Goal: Use online tool/utility: Utilize a website feature to perform a specific function

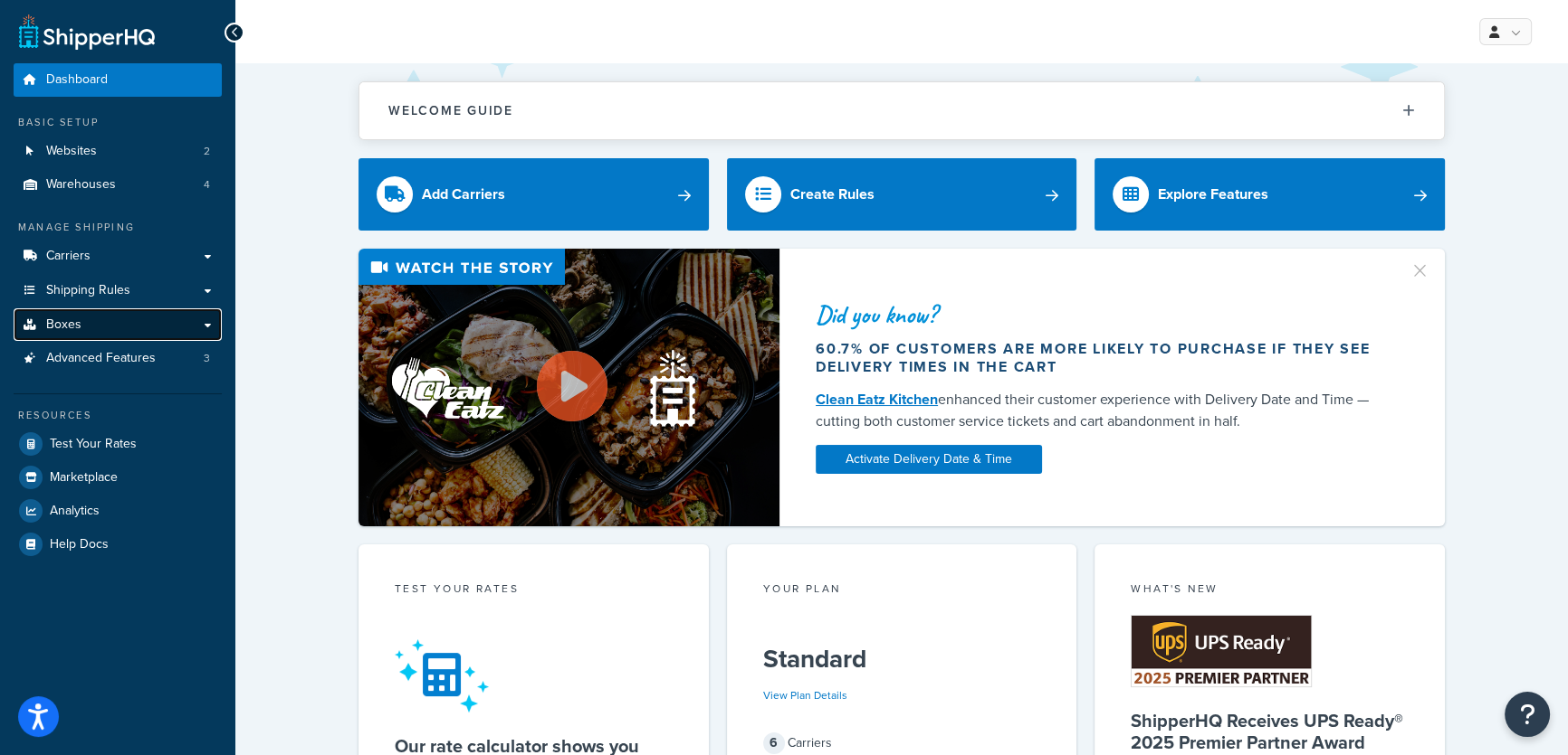
click at [67, 330] on span "Boxes" at bounding box center [63, 324] width 35 height 15
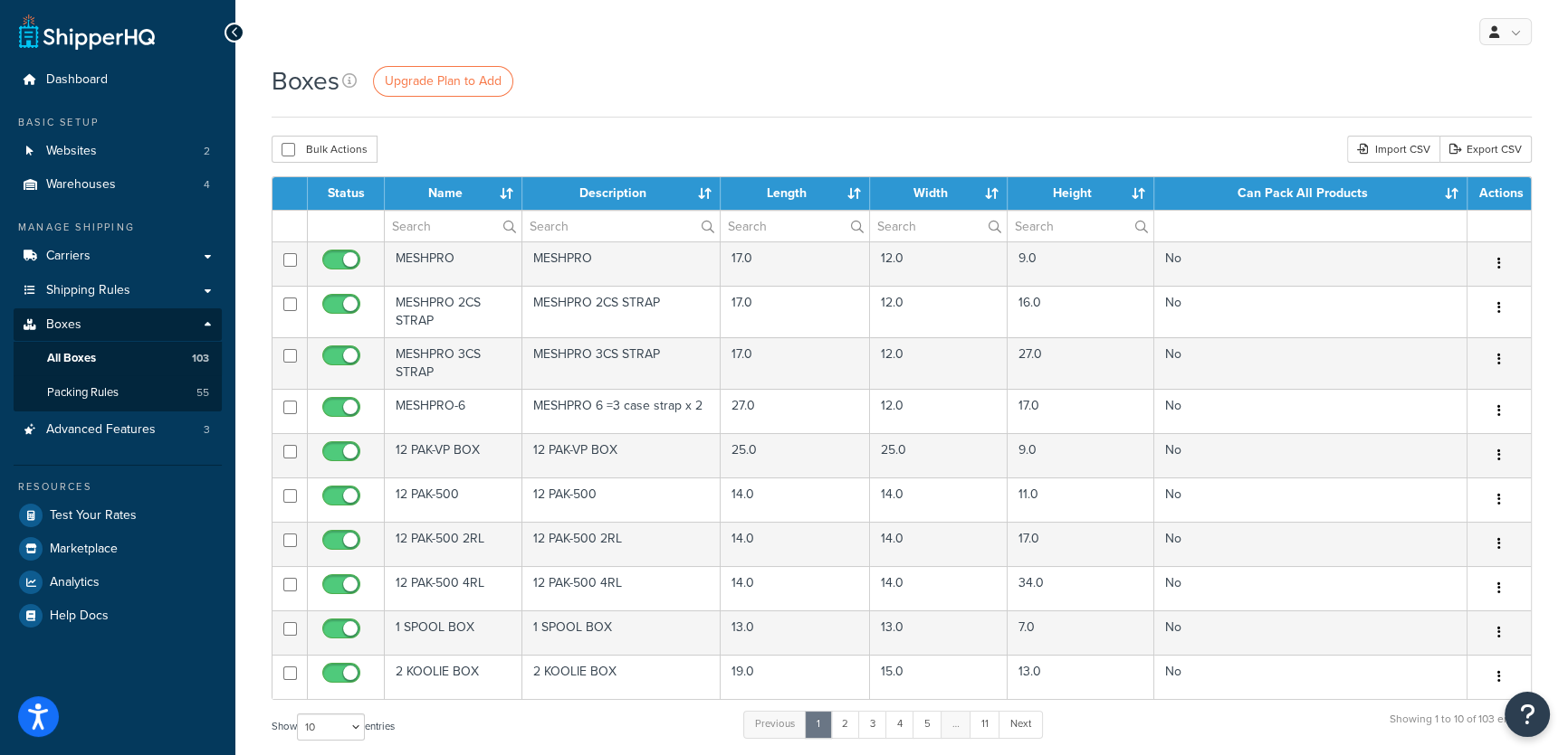
click at [507, 189] on th "Name" at bounding box center [453, 194] width 138 height 33
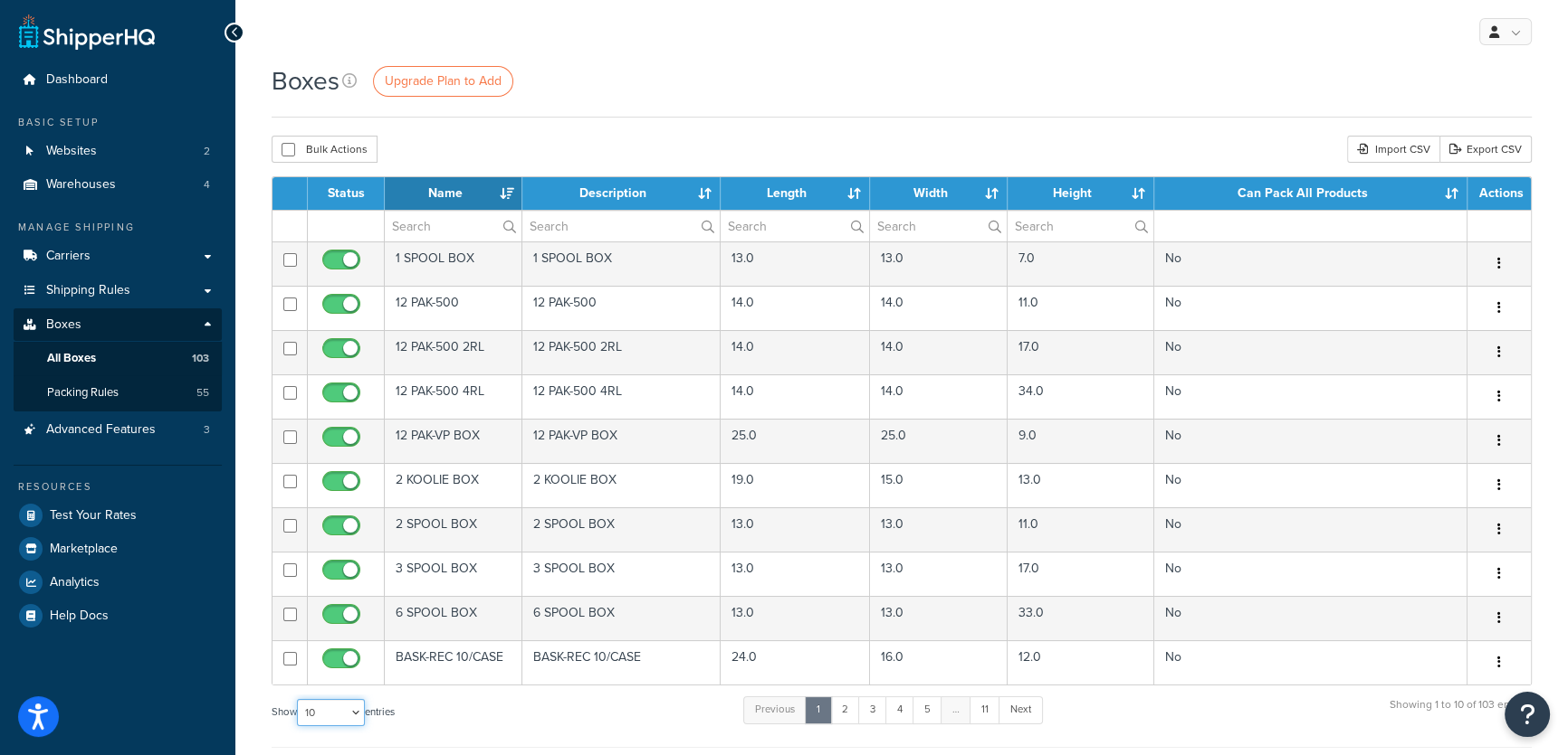
click at [358, 708] on select "10 15 25 50 100 1000" at bounding box center [330, 713] width 68 height 27
select select "1000"
click at [298, 700] on select "10 15 25 50 100 1000" at bounding box center [330, 713] width 68 height 27
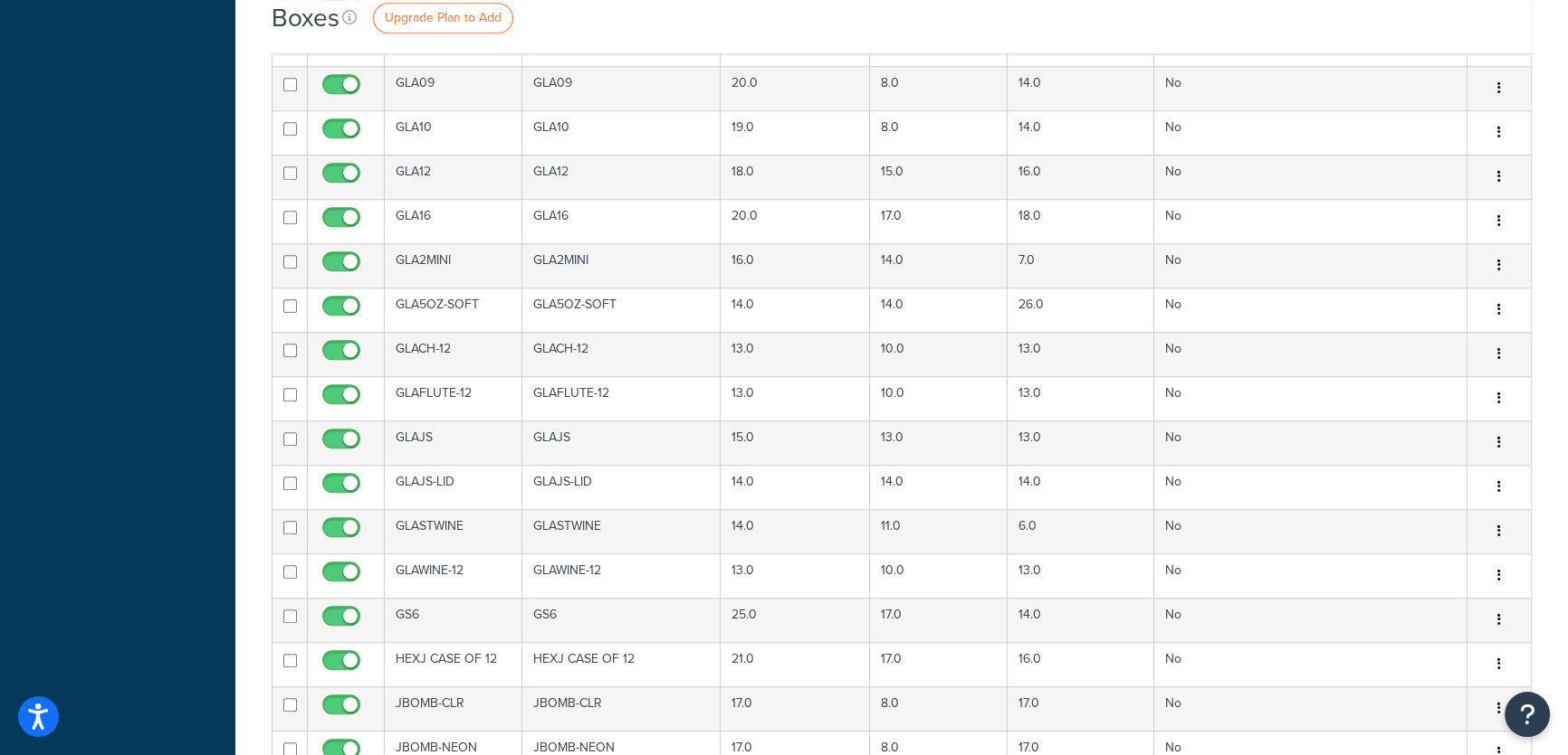
scroll to position [1727, 0]
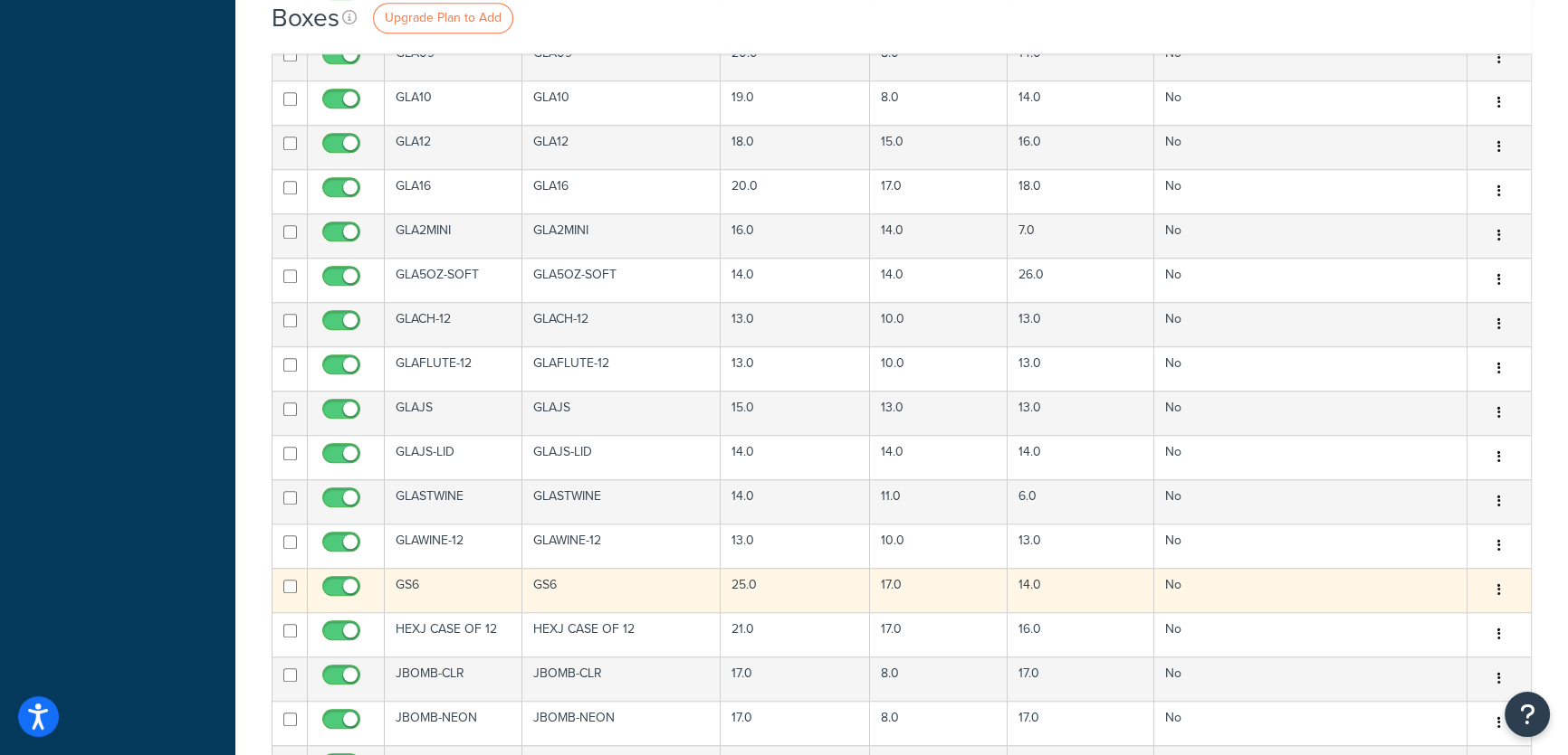
click at [452, 585] on td "GS6" at bounding box center [453, 590] width 138 height 44
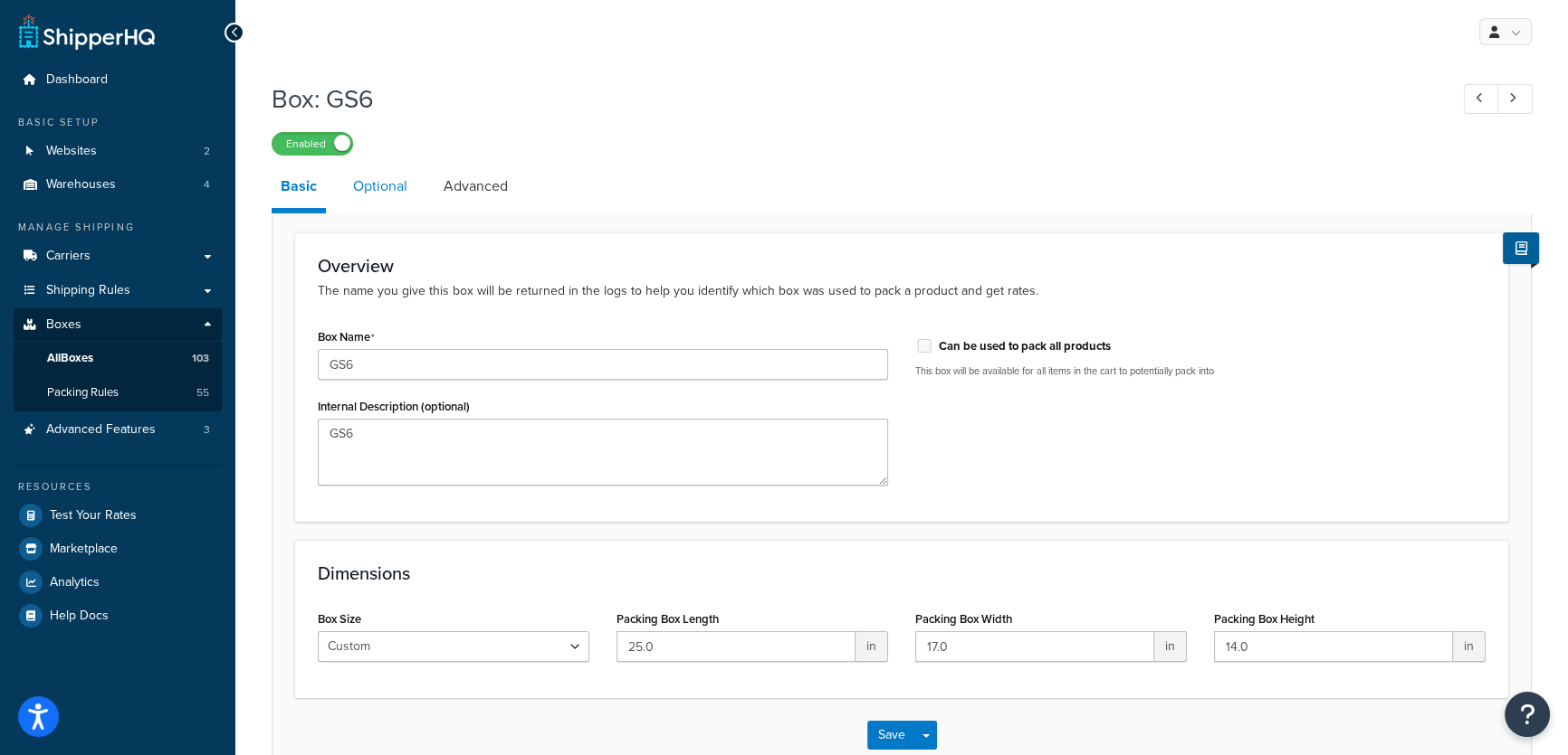
click at [365, 192] on link "Optional" at bounding box center [380, 187] width 73 height 44
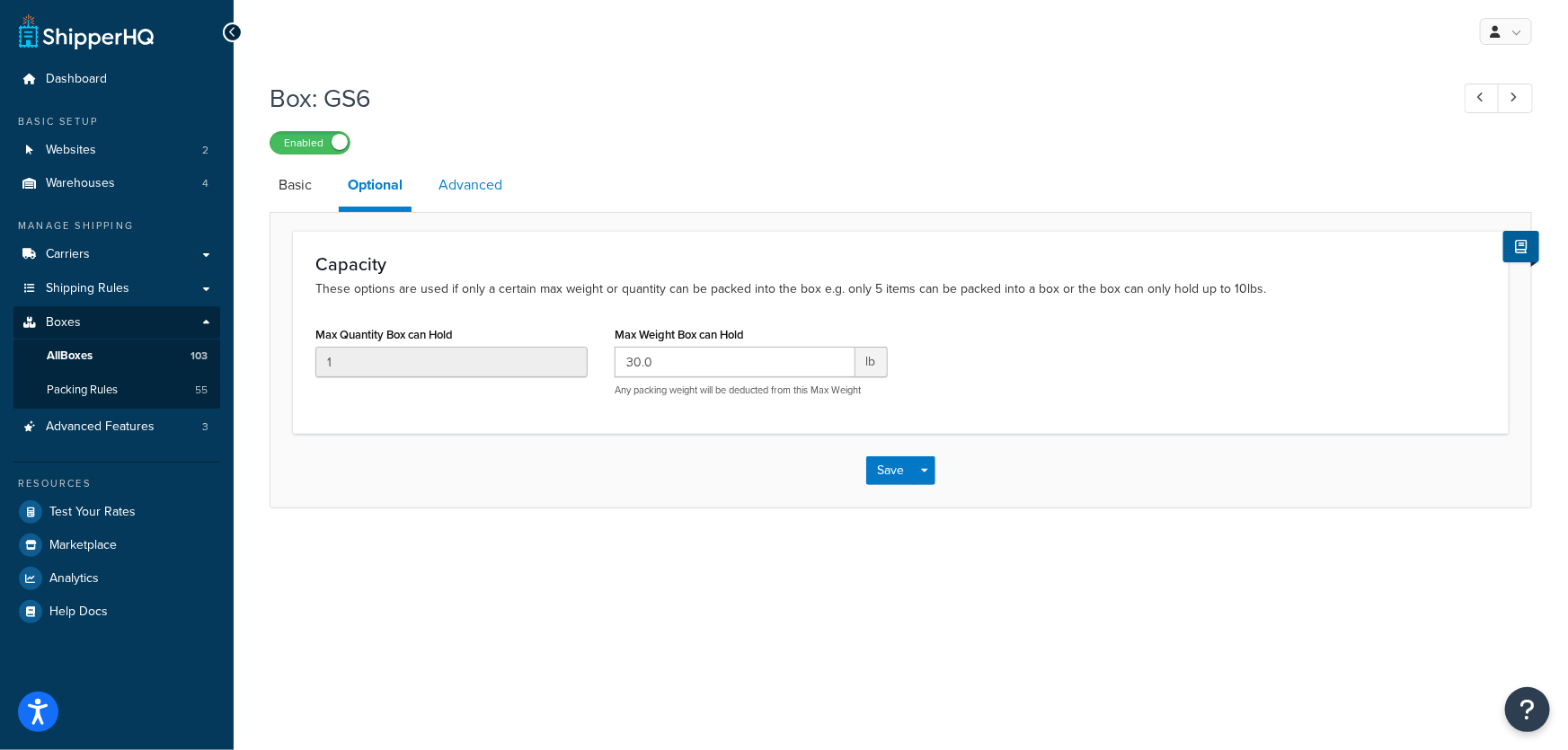
click at [485, 180] on link "Advanced" at bounding box center [470, 185] width 82 height 43
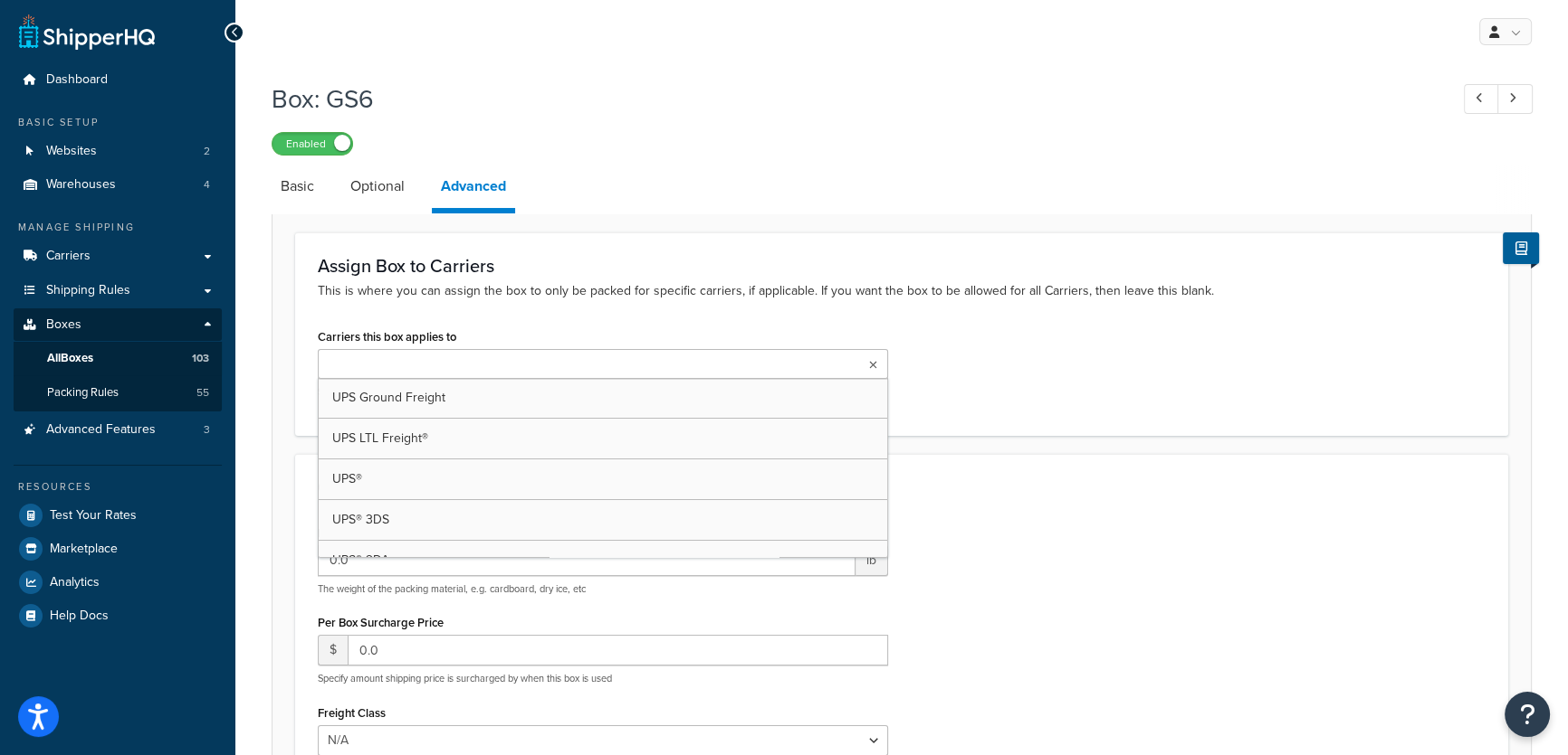
click at [873, 366] on icon at bounding box center [872, 365] width 8 height 11
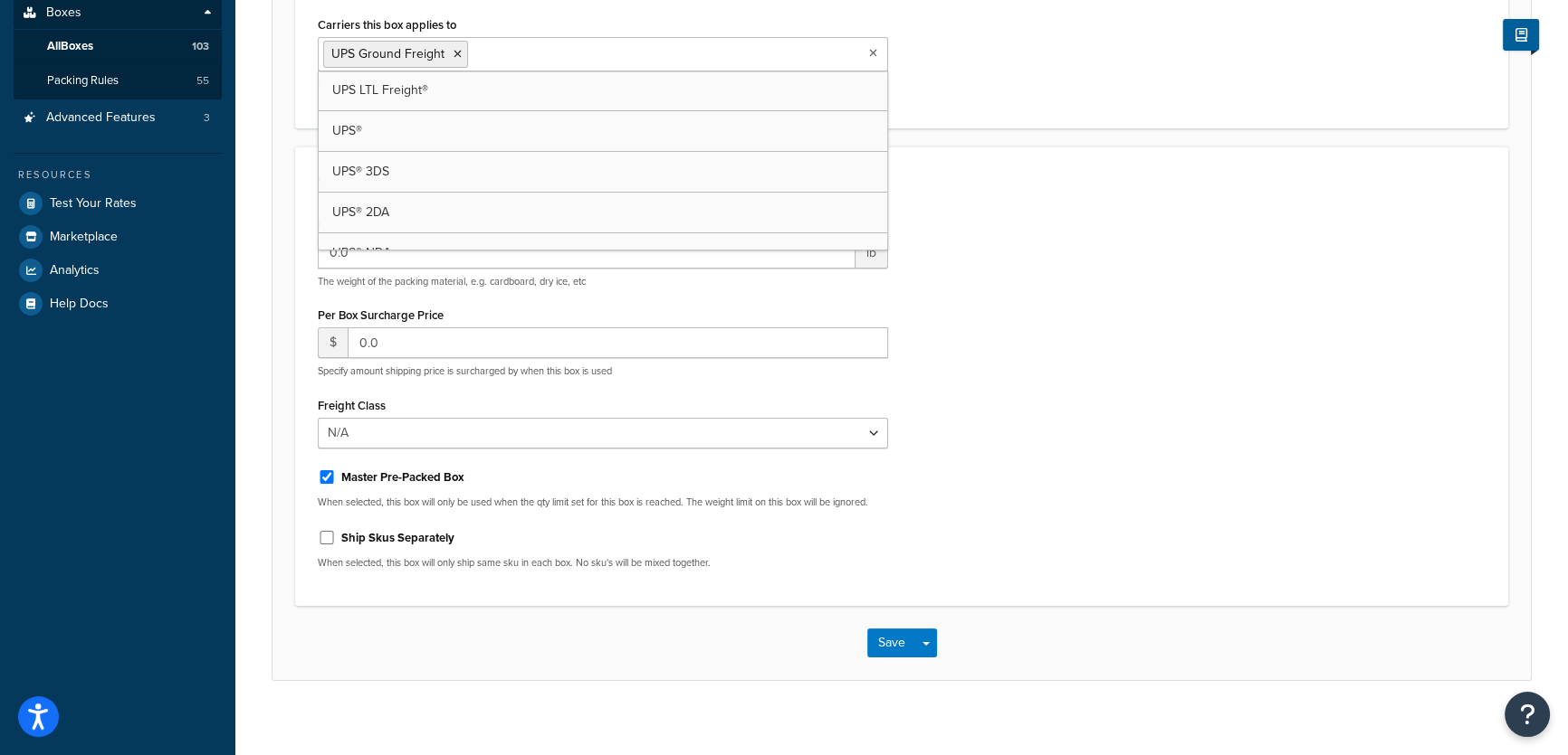
scroll to position [326, 0]
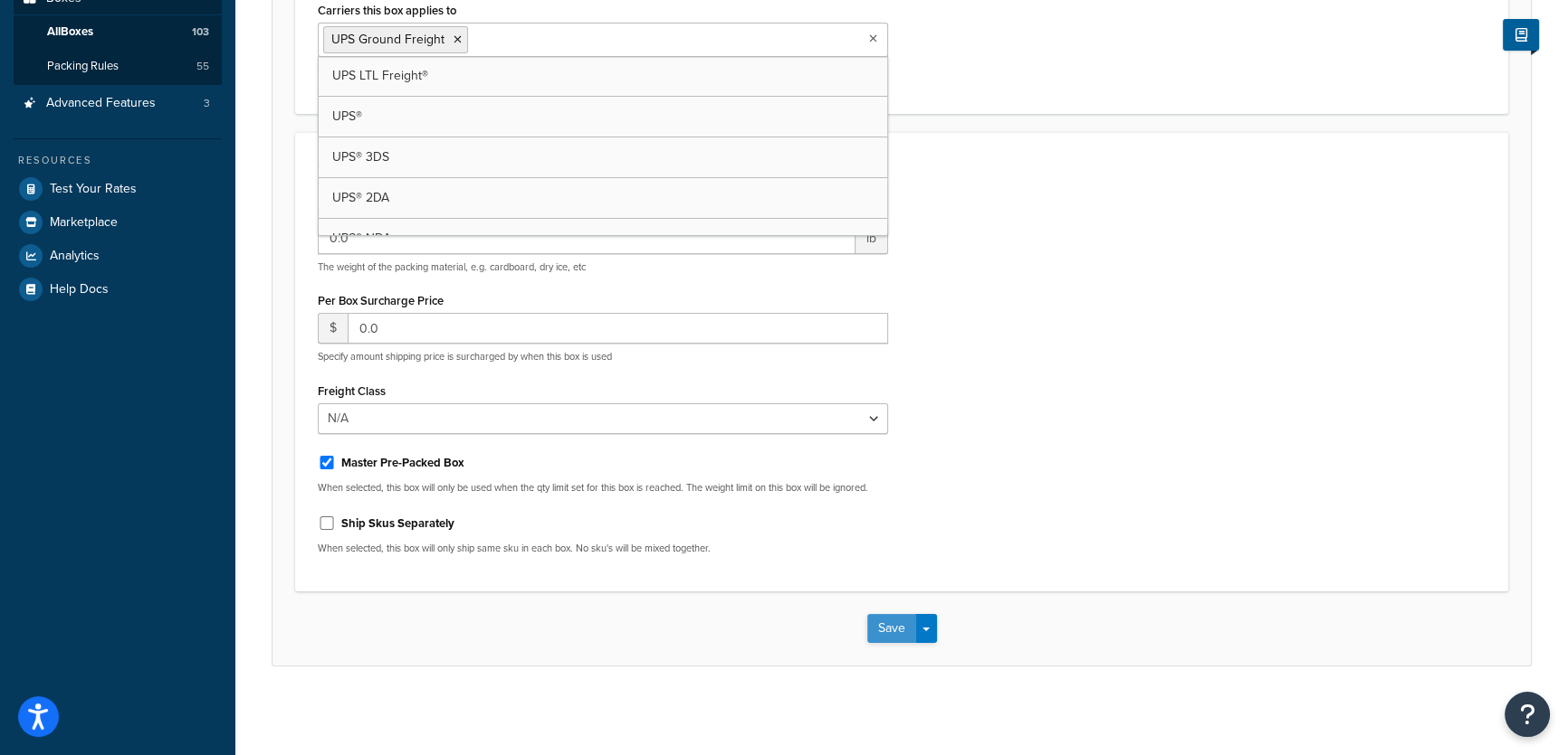
click at [893, 633] on button "Save" at bounding box center [891, 629] width 49 height 29
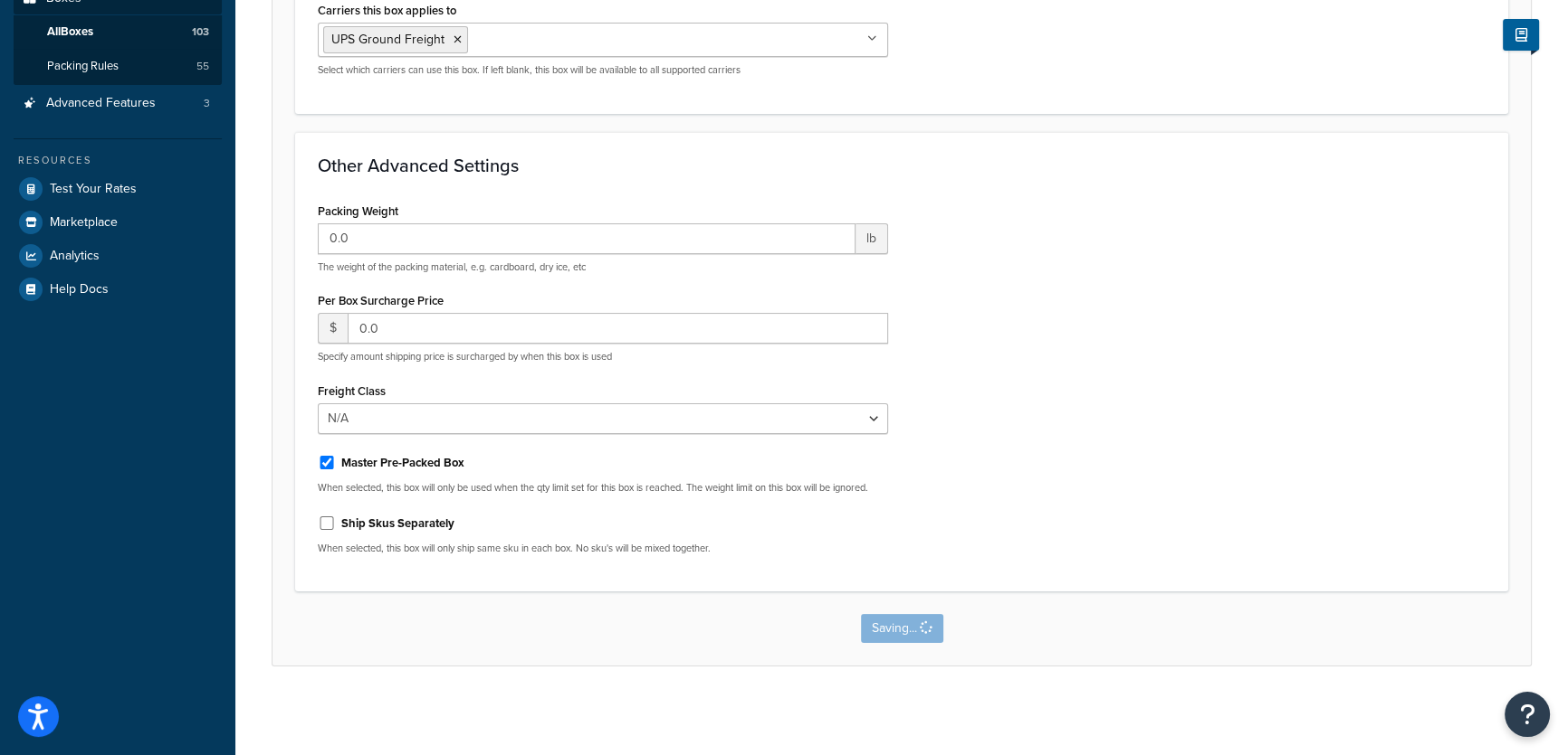
scroll to position [0, 0]
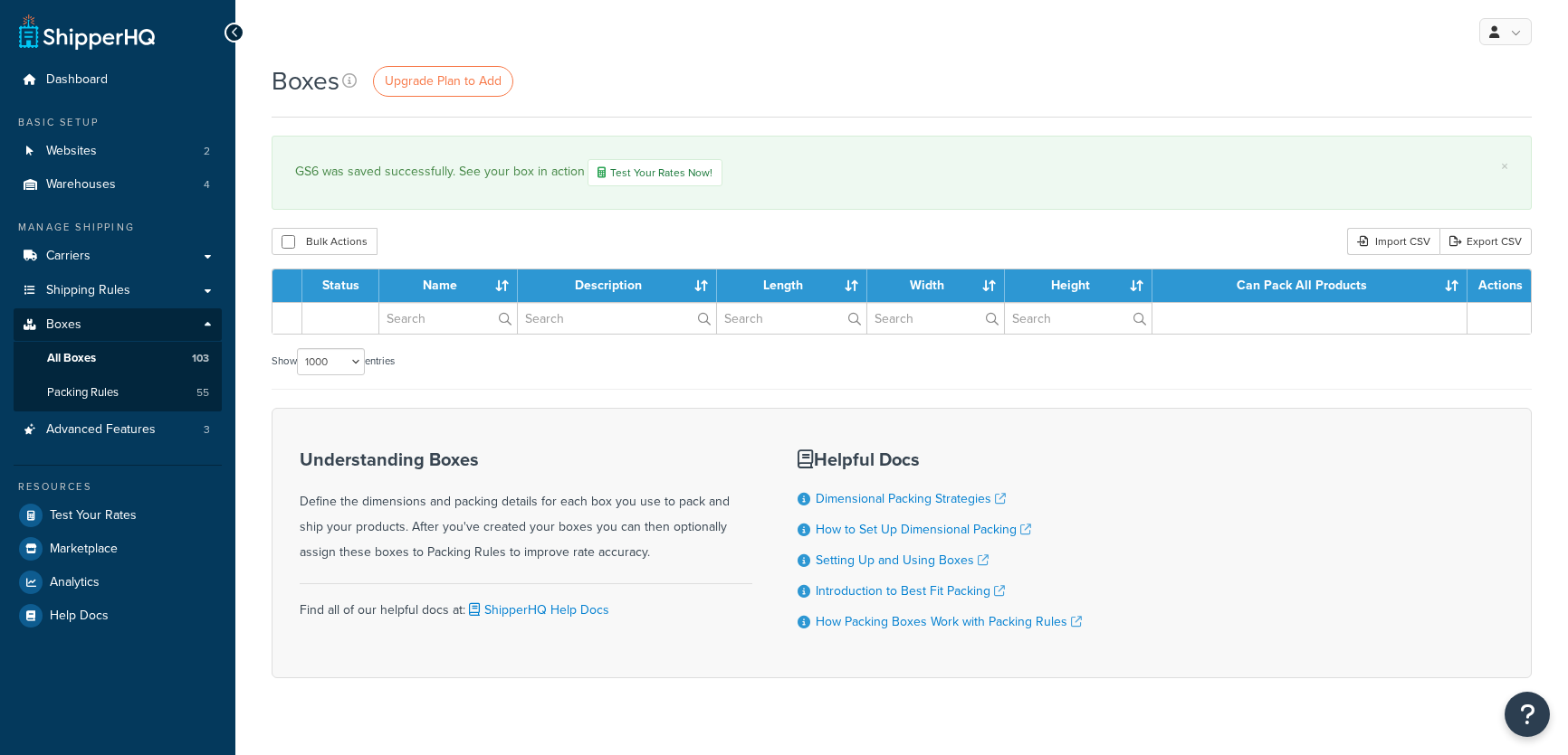
select select "1000"
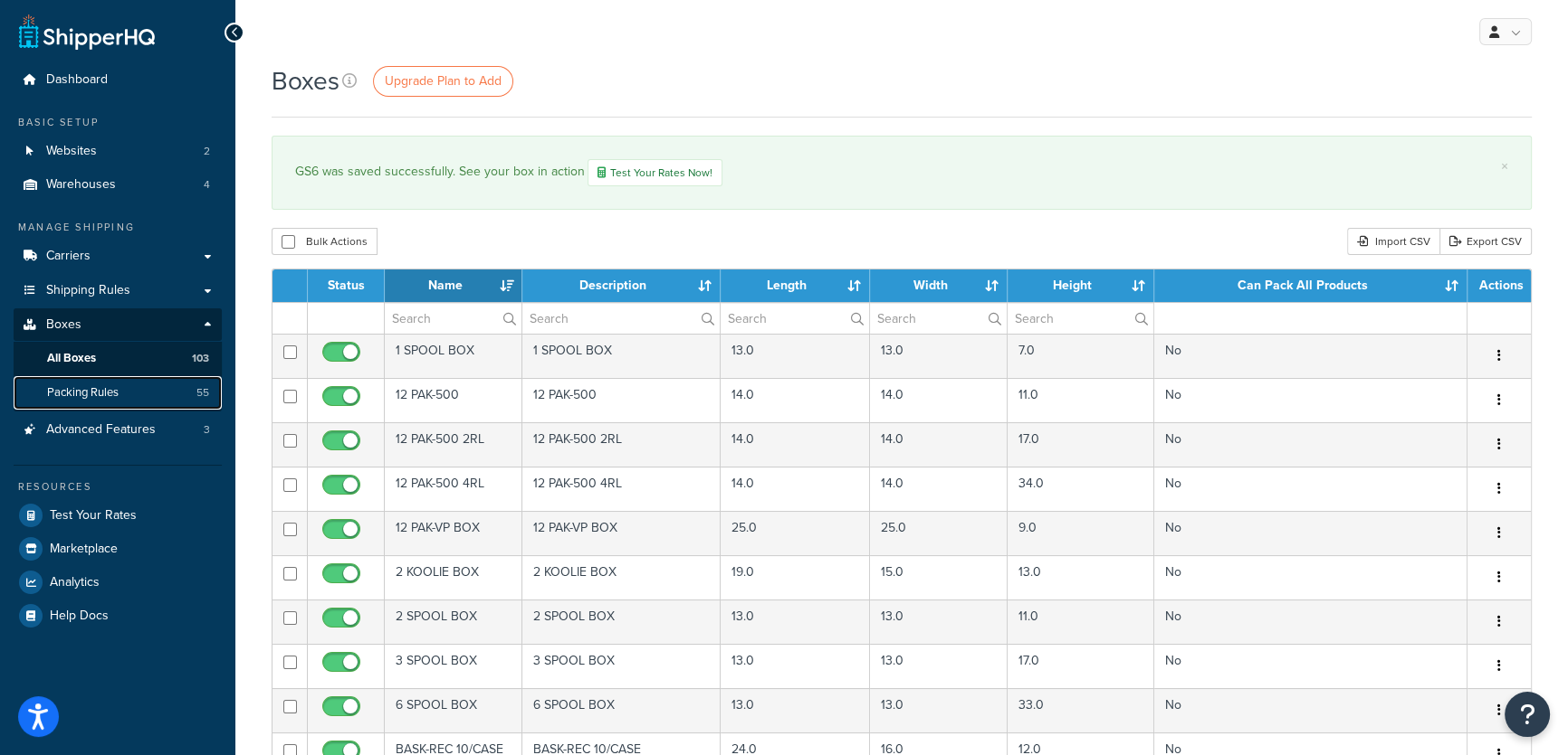
click at [73, 392] on span "Packing Rules" at bounding box center [83, 392] width 72 height 15
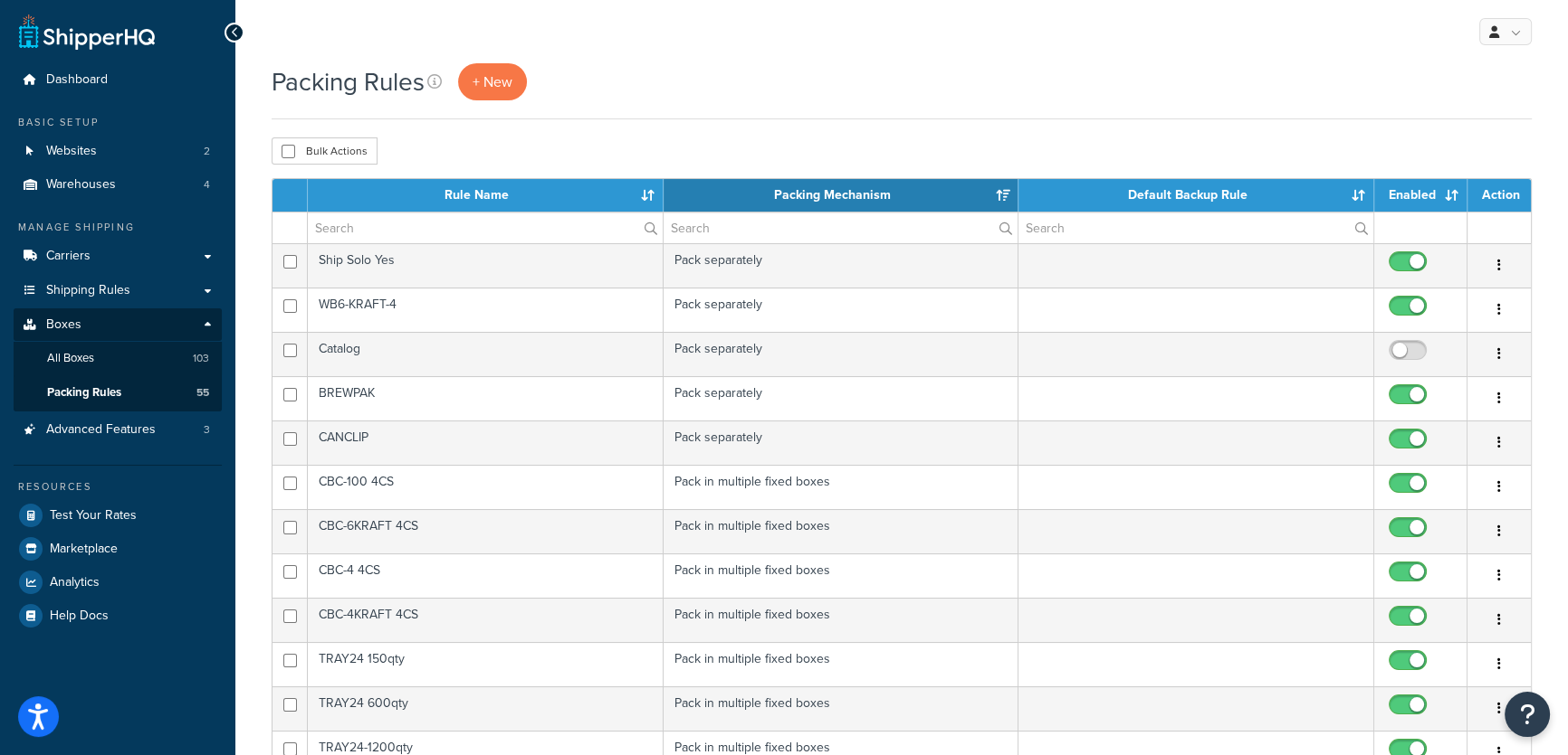
click at [647, 198] on th "Rule Name" at bounding box center [485, 196] width 355 height 33
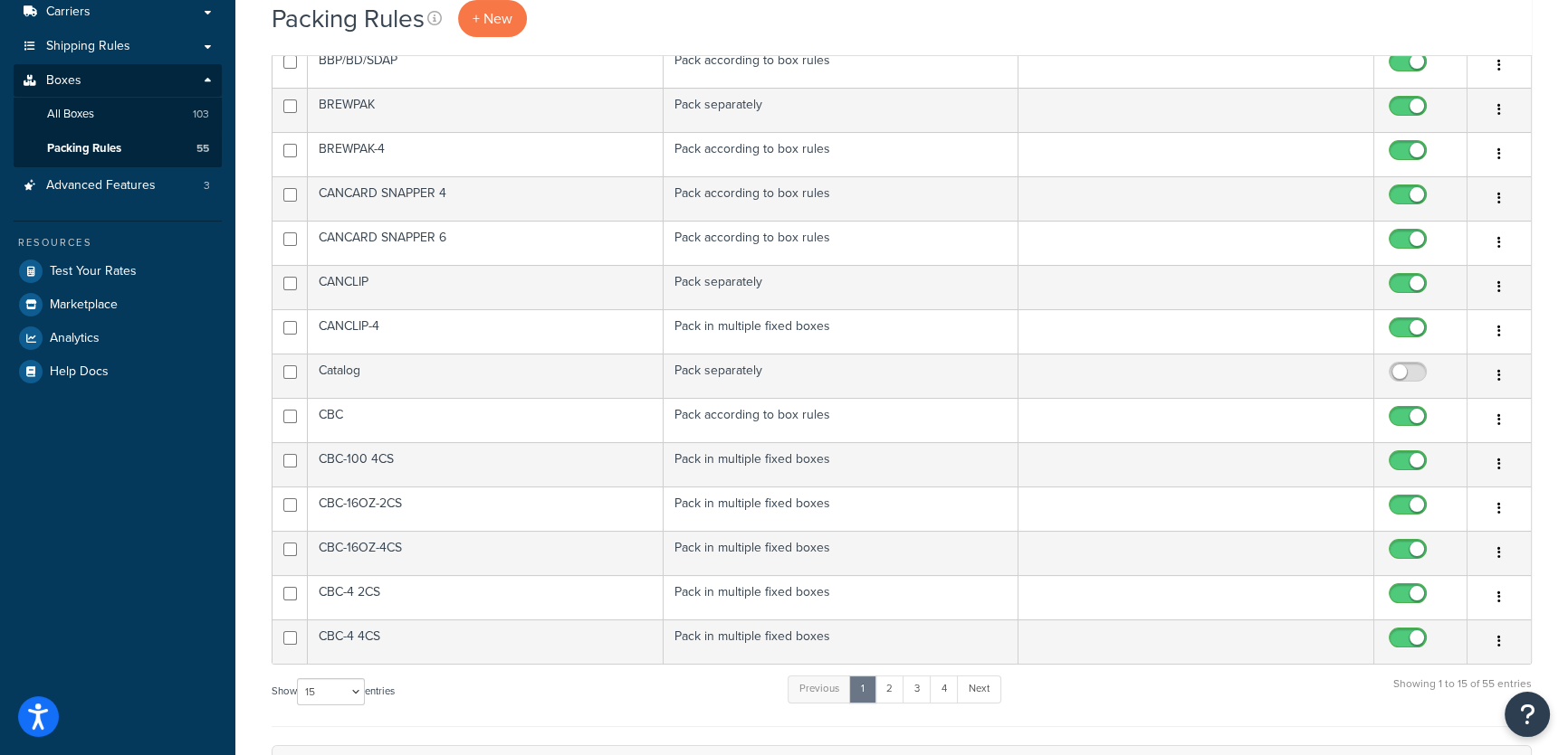
scroll to position [493, 0]
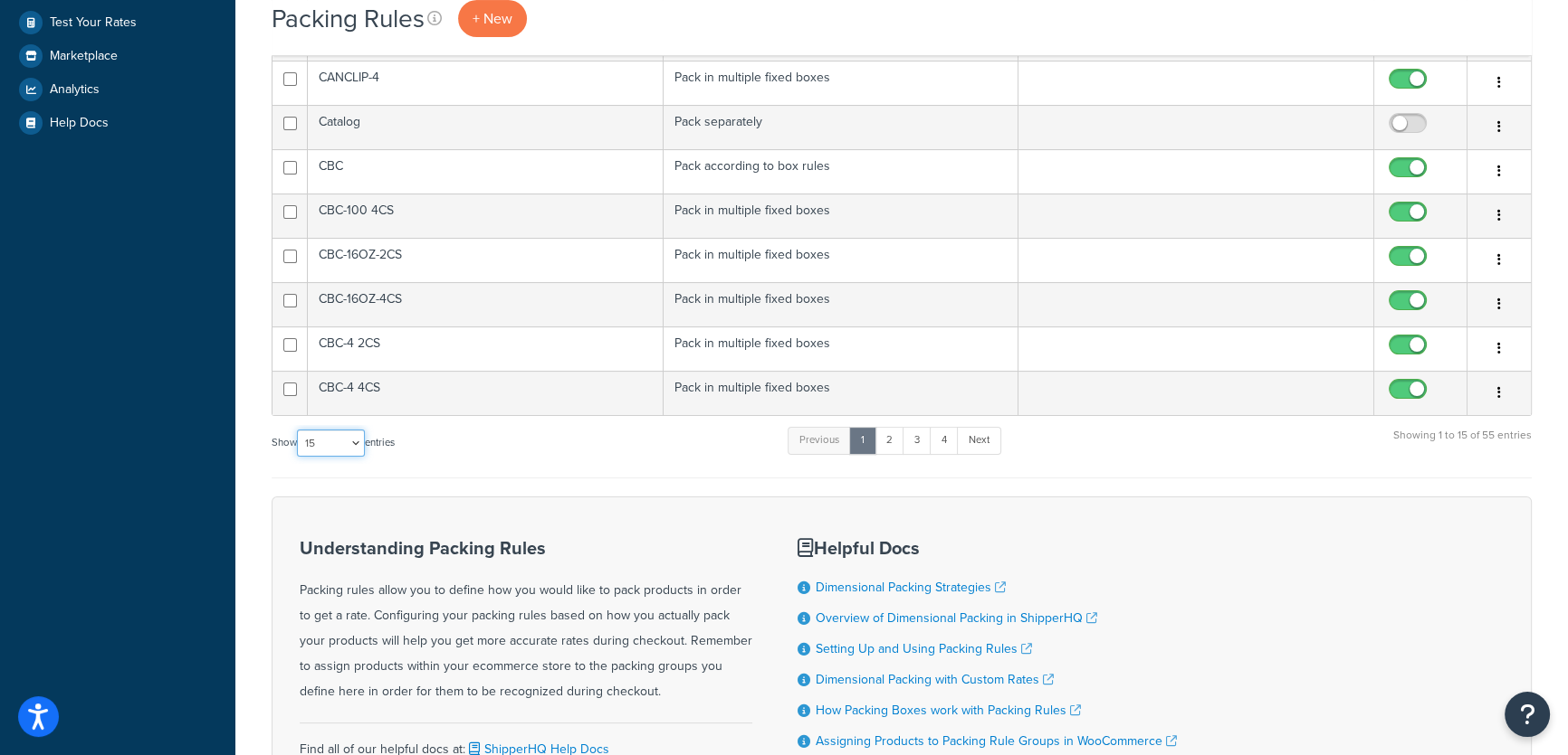
click at [353, 441] on select "10 15 25 50 100" at bounding box center [330, 443] width 68 height 27
select select "100"
click at [298, 457] on select "10 15 25 50 100" at bounding box center [330, 443] width 68 height 27
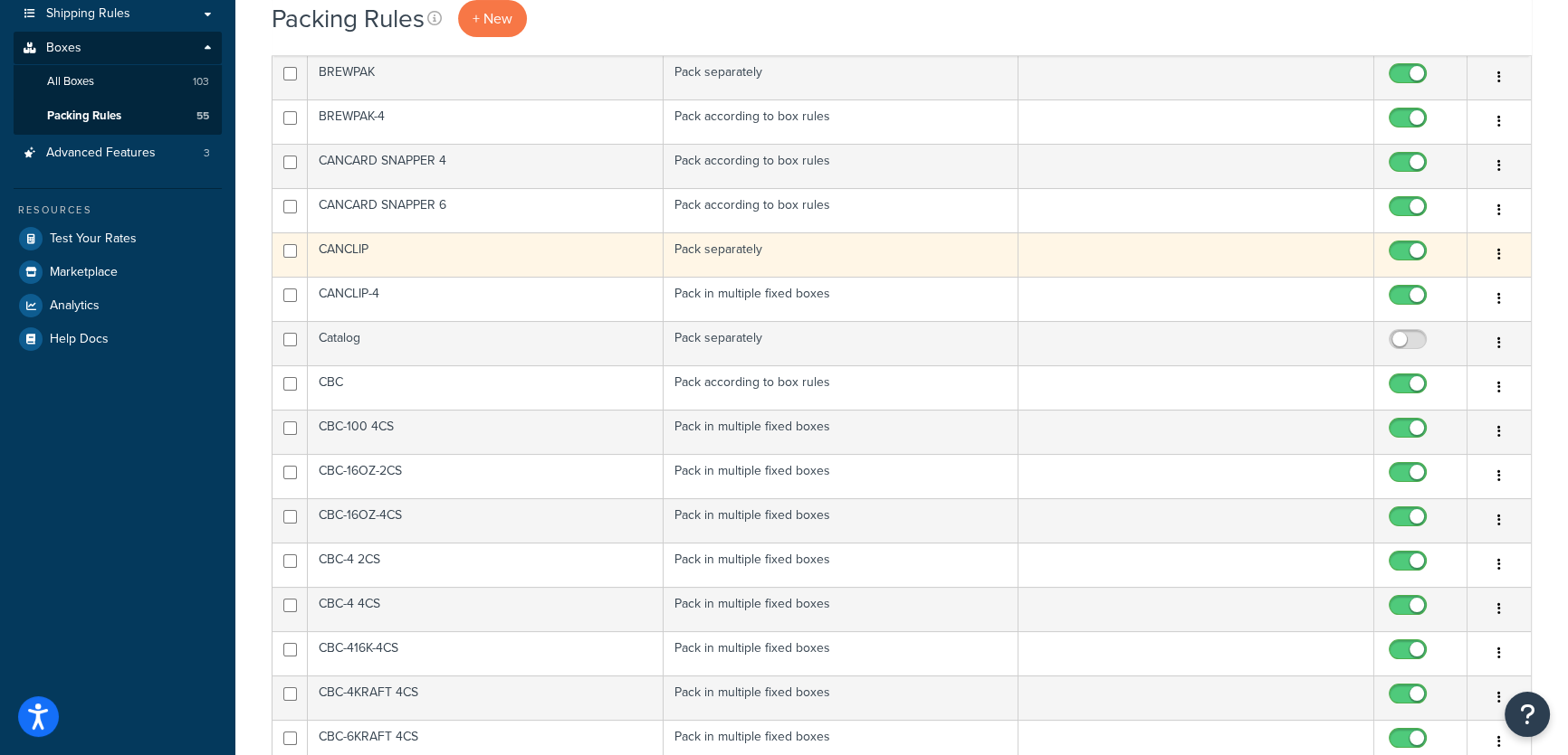
scroll to position [0, 0]
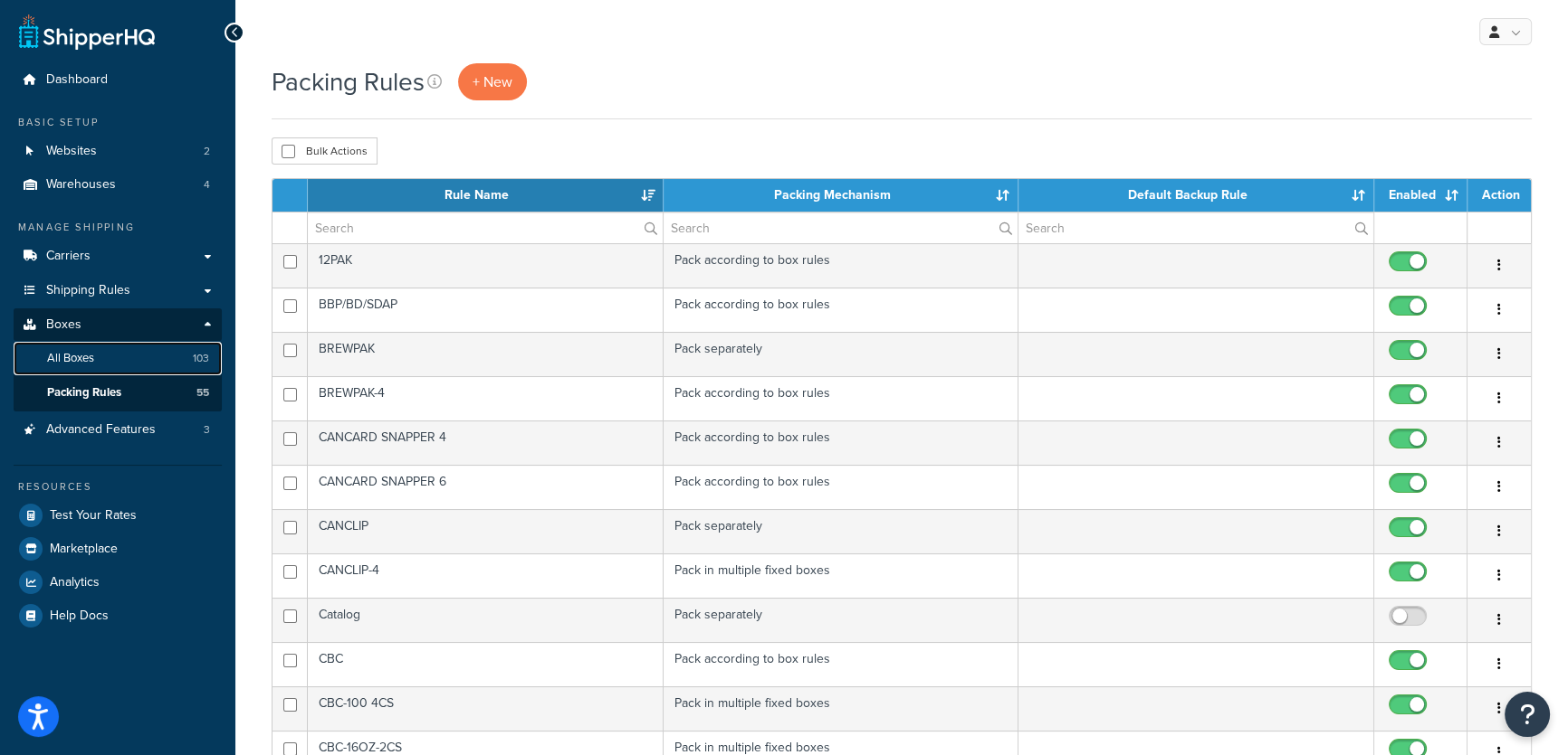
click at [82, 353] on span "All Boxes" at bounding box center [71, 358] width 47 height 15
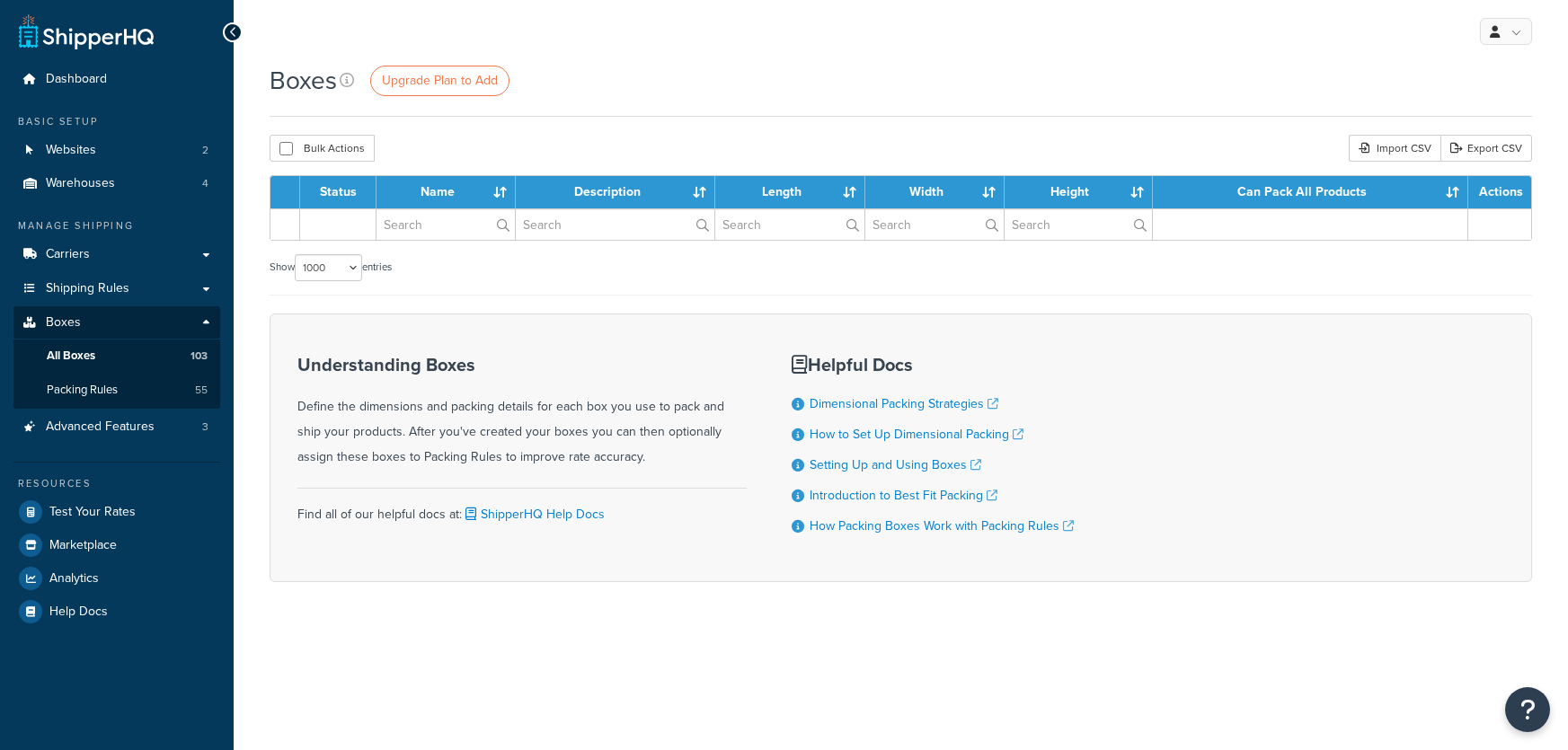
select select "1000"
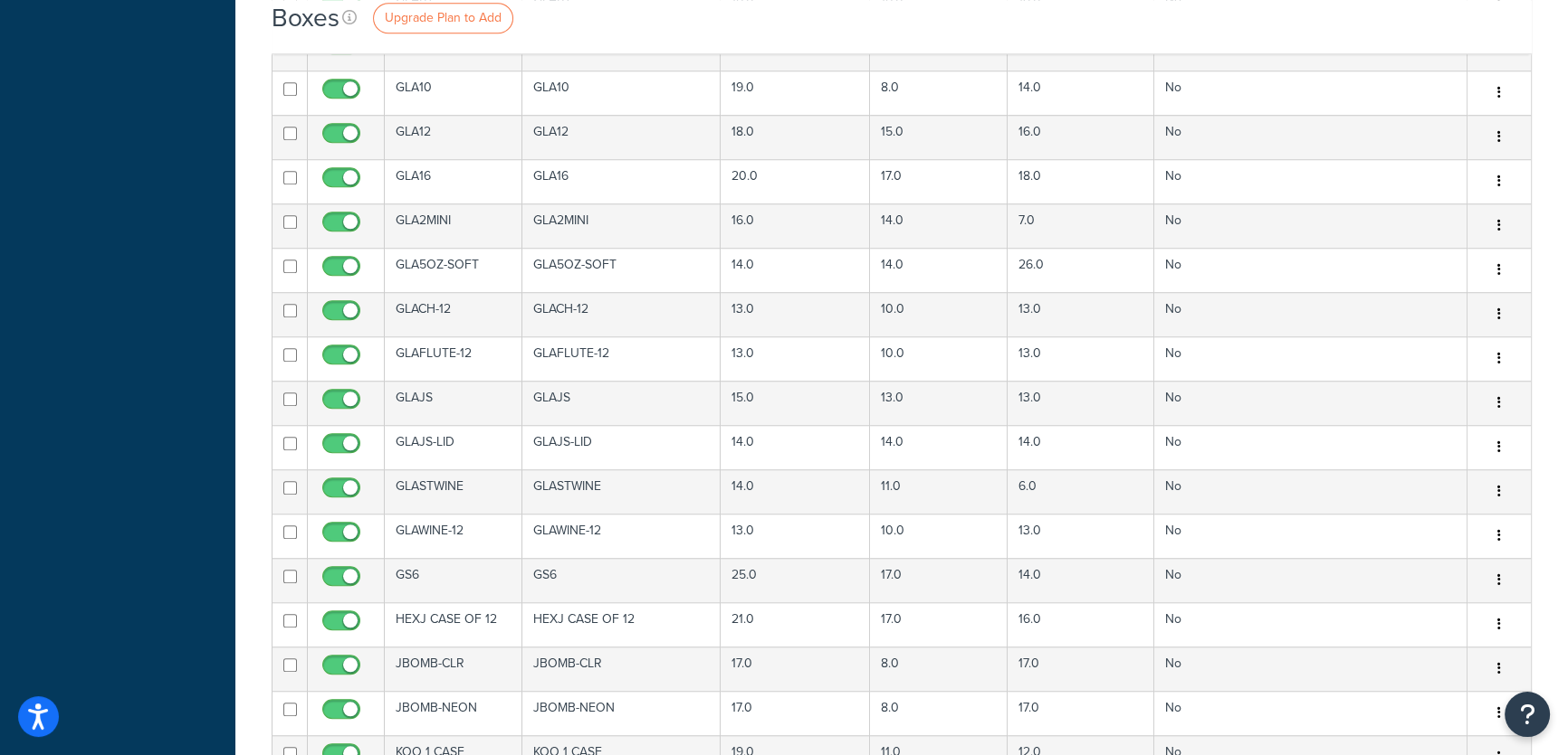
scroll to position [2056, 0]
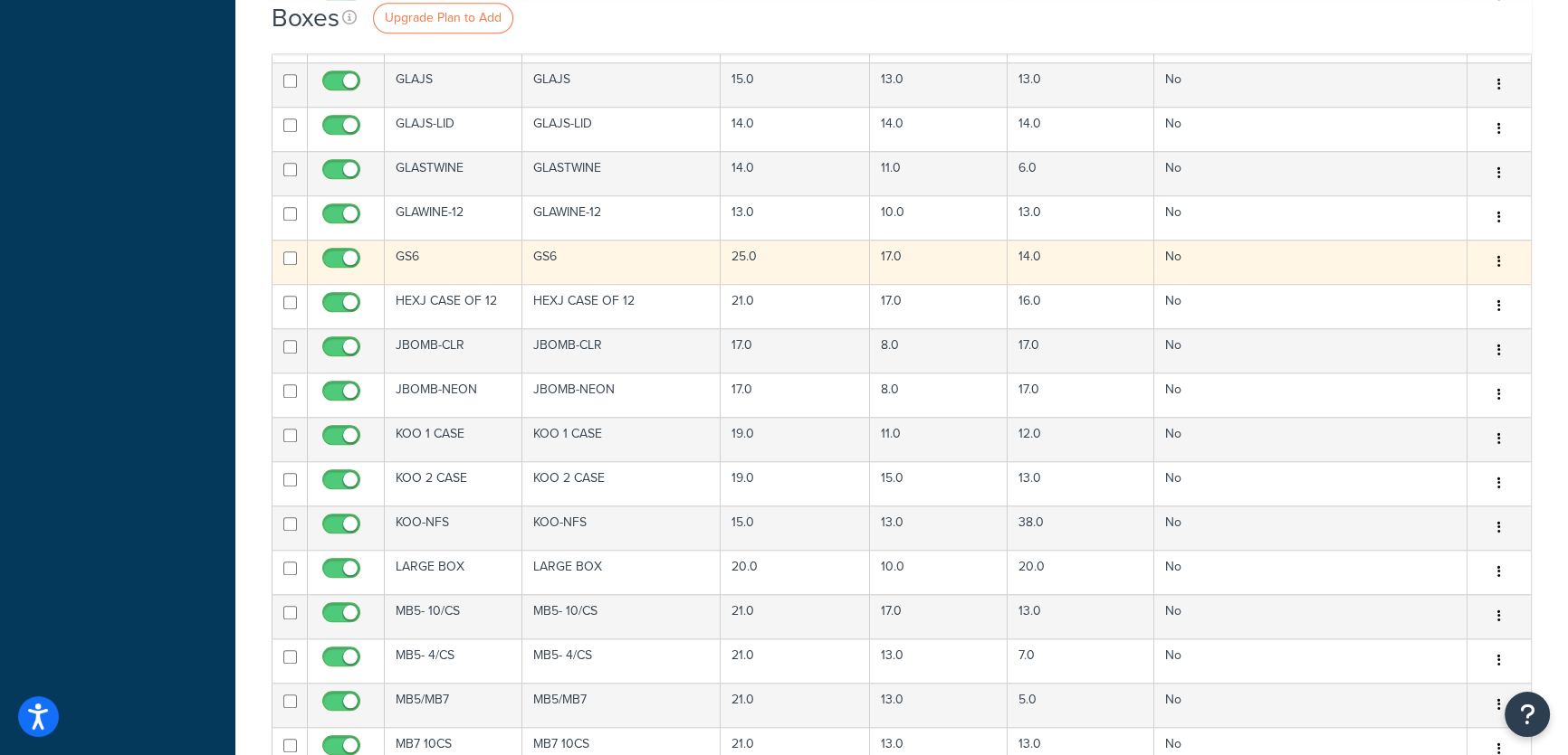
click at [443, 255] on td "GS6" at bounding box center [453, 261] width 138 height 44
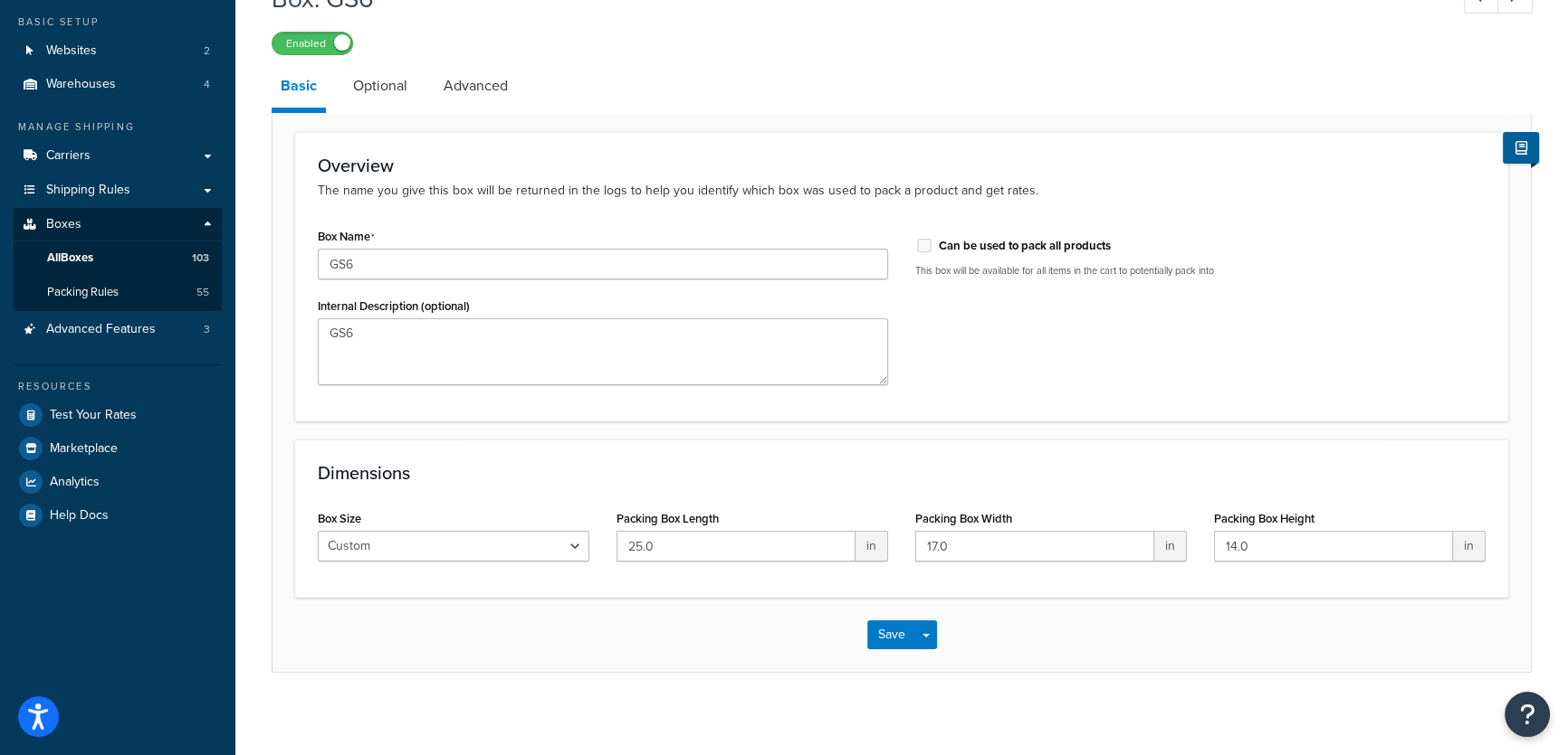
scroll to position [108, 0]
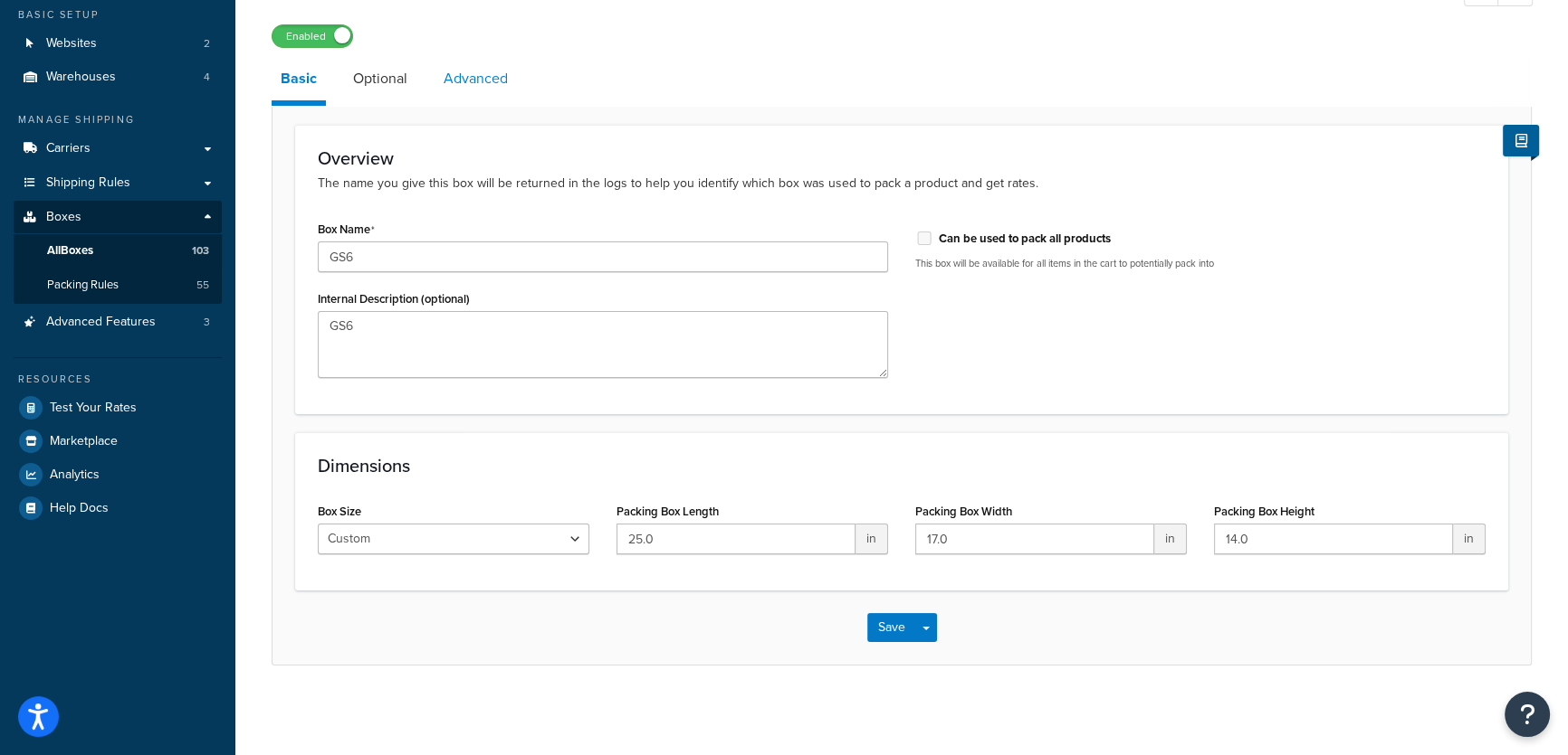
click at [469, 77] on link "Advanced" at bounding box center [475, 79] width 83 height 44
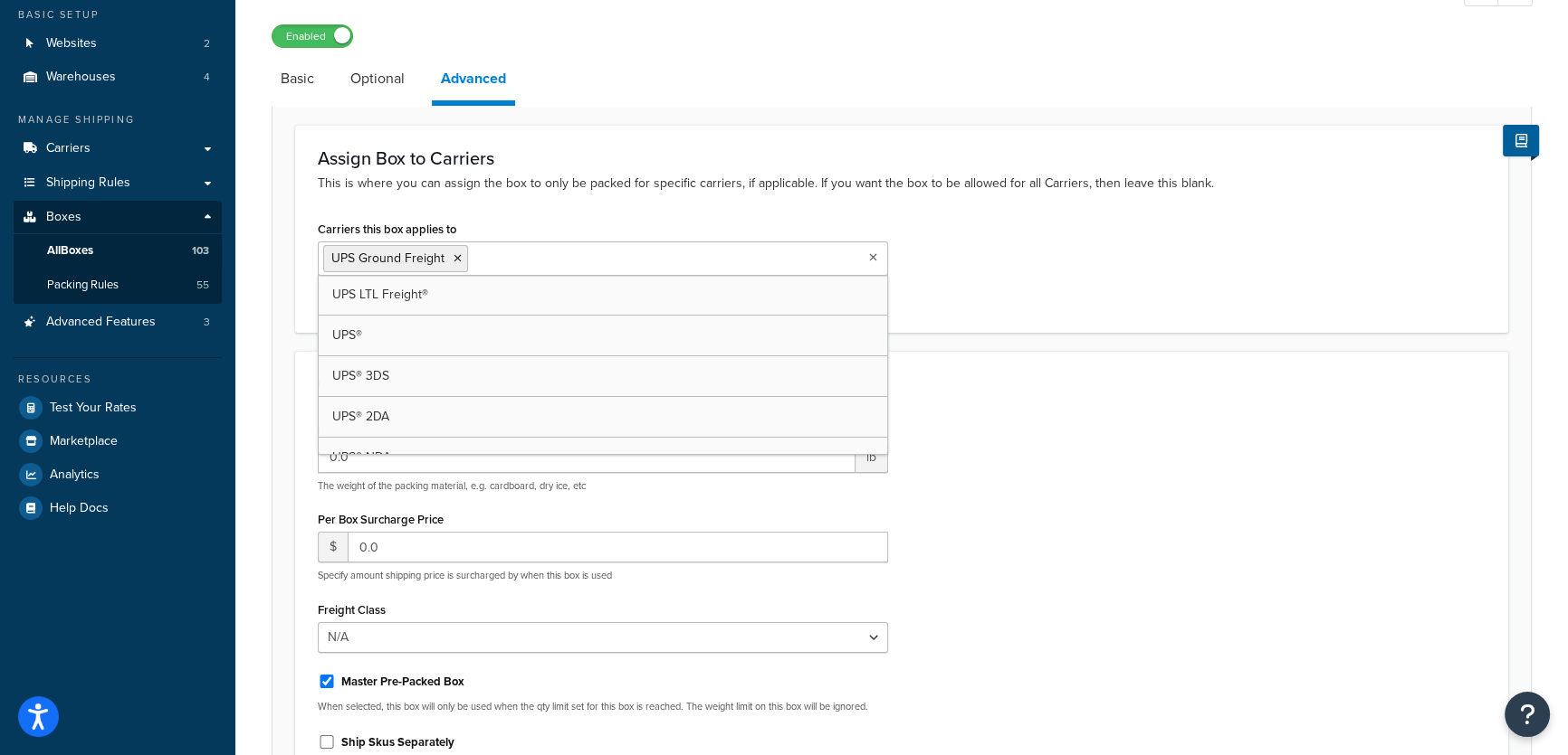
click at [522, 247] on input "Carriers this box applies to" at bounding box center [552, 257] width 161 height 20
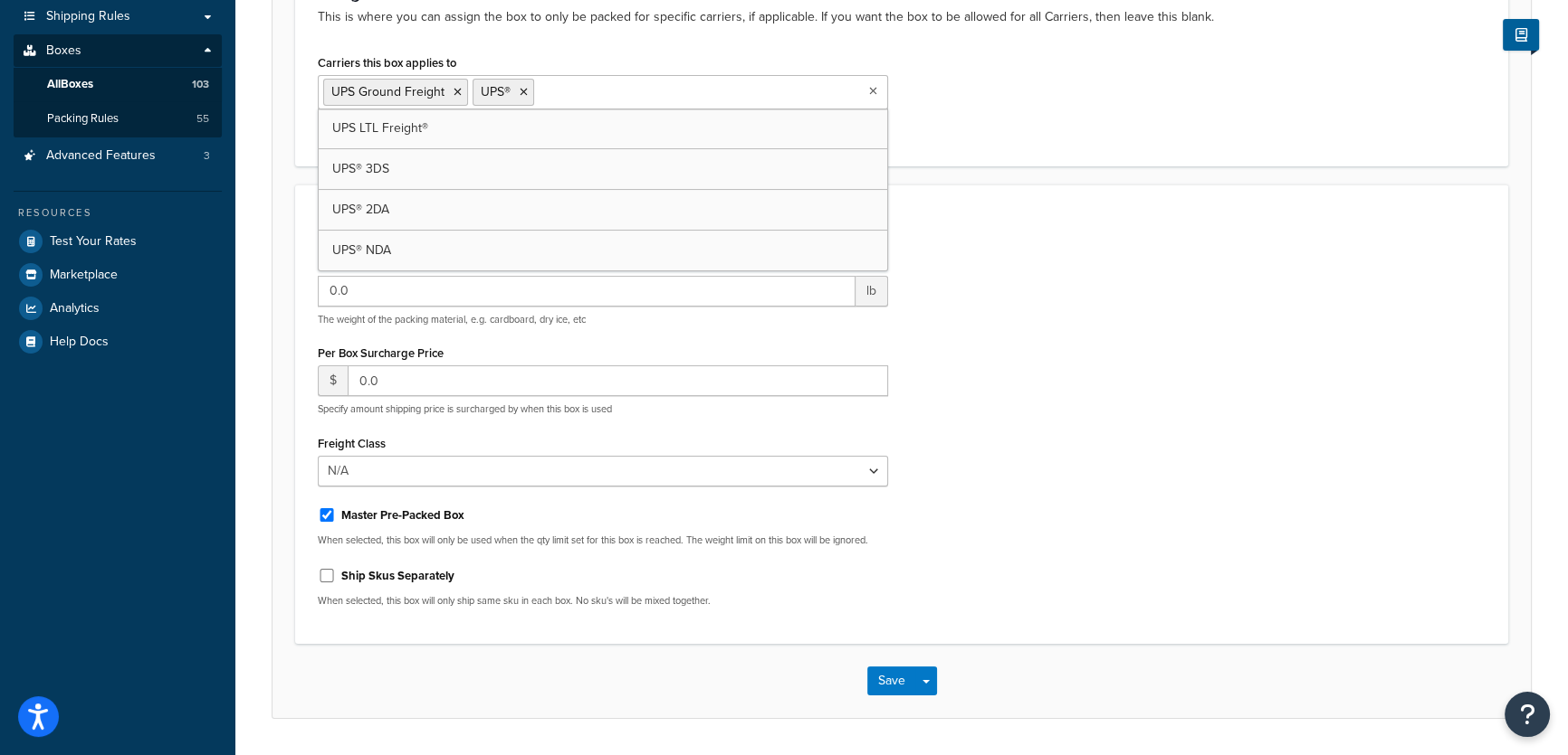
scroll to position [326, 0]
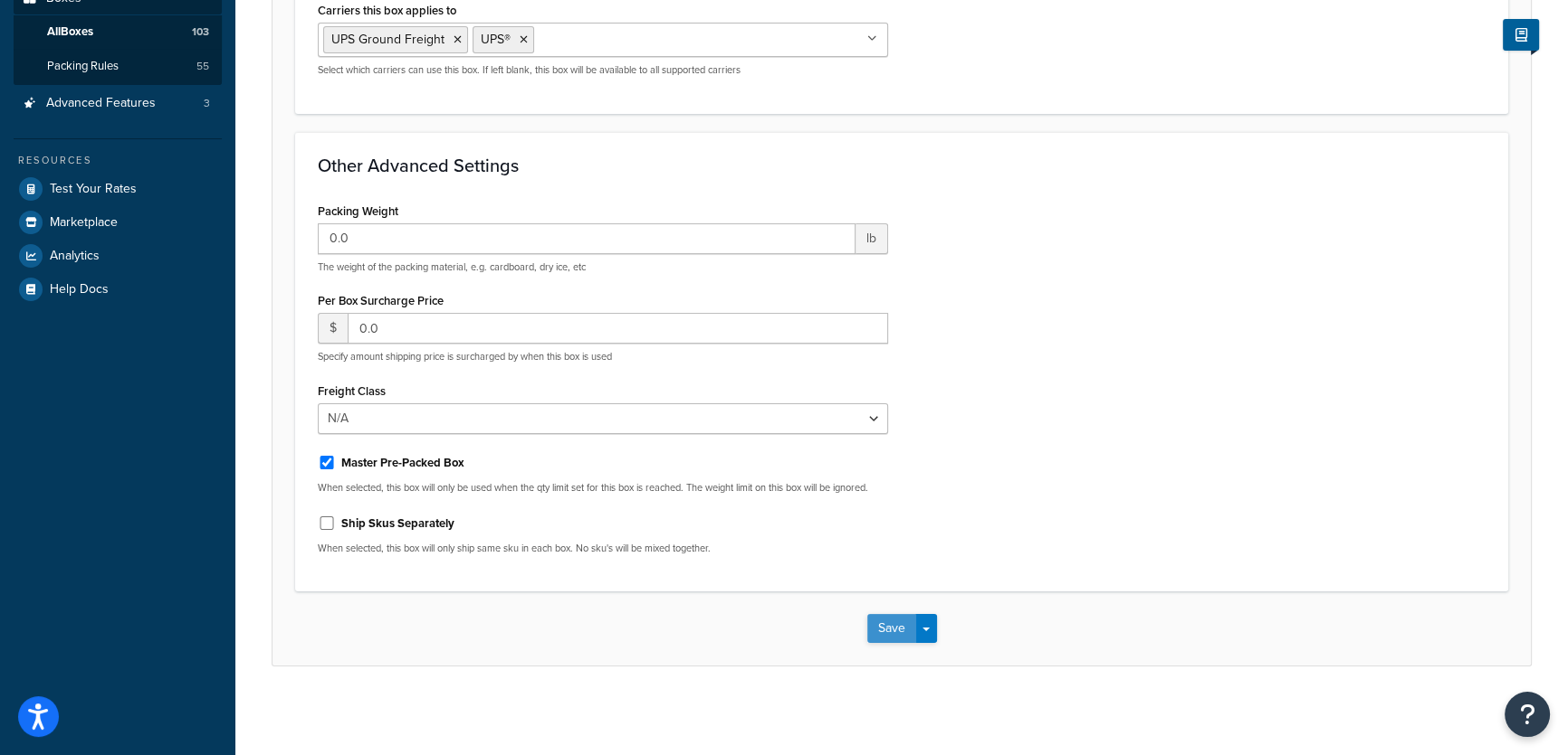
click at [895, 632] on button "Save" at bounding box center [891, 629] width 49 height 29
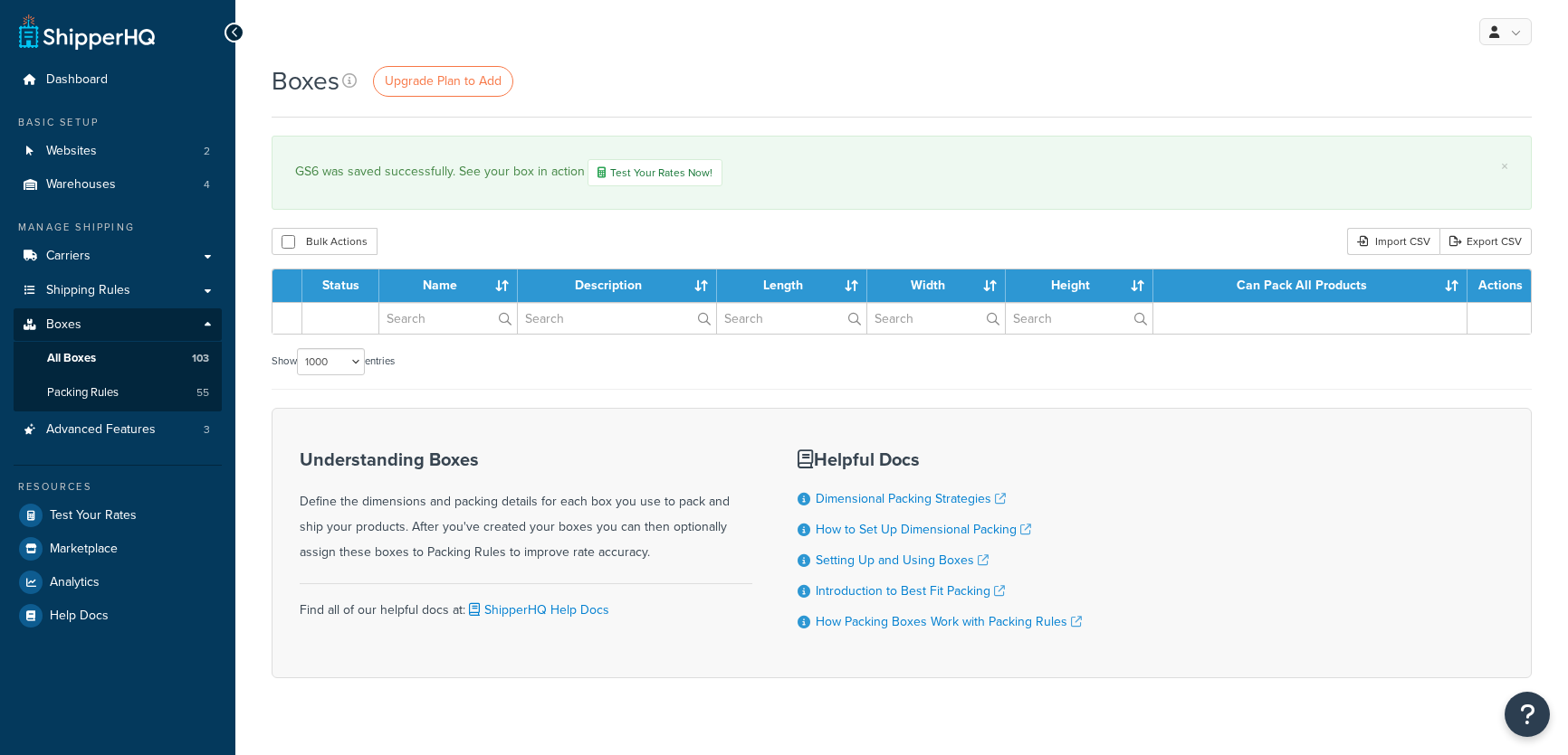
select select "1000"
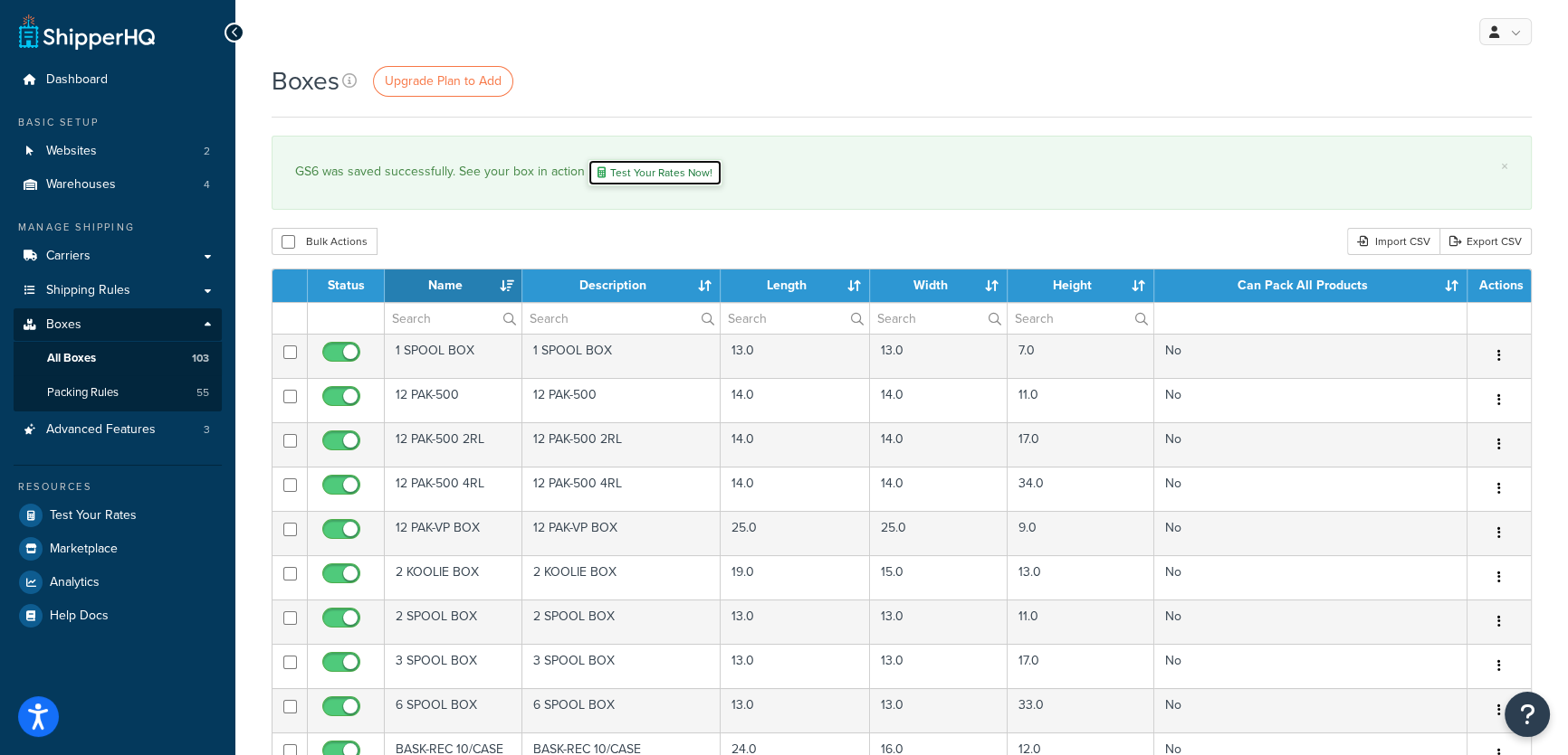
click at [671, 172] on link "Test Your Rates Now!" at bounding box center [655, 173] width 135 height 27
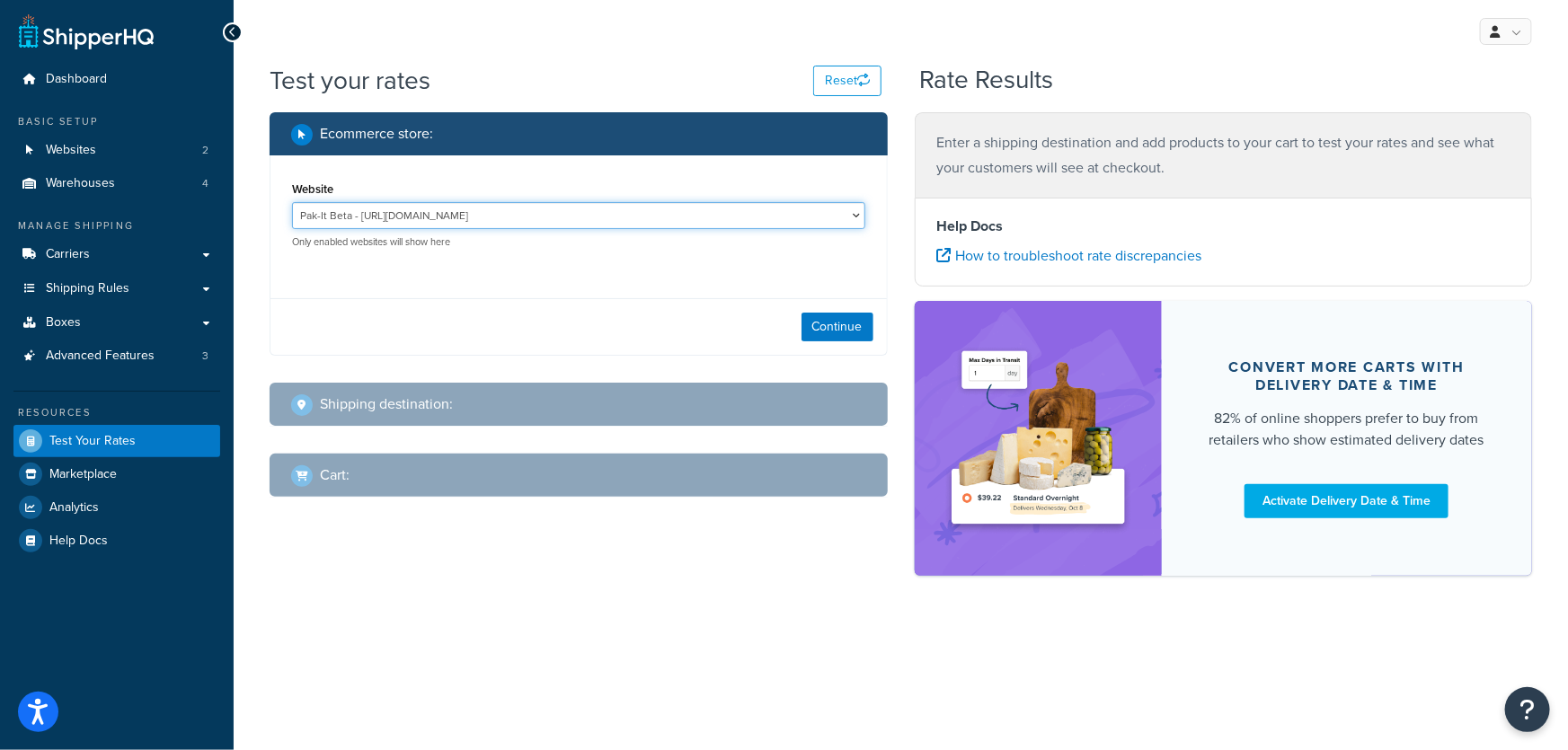
click at [710, 213] on select "Pak-It Beta - [URL][DOMAIN_NAME] Pak-it website - [DOMAIN_NAME]" at bounding box center [578, 216] width 573 height 27
select select "f745d8b610fc13be3cf5a568925aaed9"
click at [292, 203] on select "Pak-It Beta - [URL][DOMAIN_NAME] Pak-it website - [DOMAIN_NAME]" at bounding box center [578, 216] width 573 height 27
click at [835, 327] on button "Continue" at bounding box center [837, 327] width 72 height 29
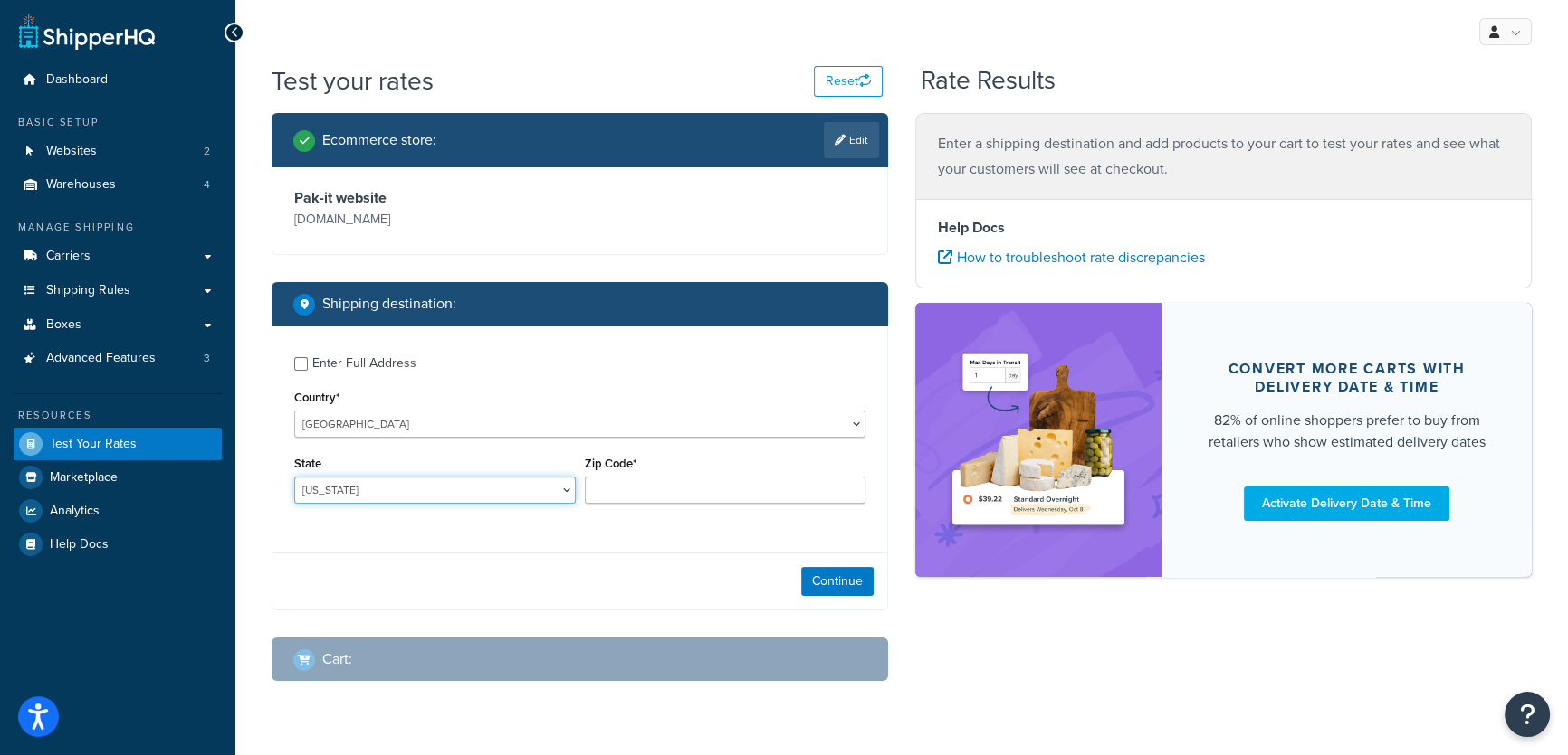
click at [375, 494] on select "[US_STATE] [US_STATE] [US_STATE] [US_STATE] [US_STATE] Armed Forces Americas Ar…" at bounding box center [434, 490] width 281 height 27
select select "MA"
click at [294, 477] on select "[US_STATE] [US_STATE] [US_STATE] [US_STATE] [US_STATE] Armed Forces Americas Ar…" at bounding box center [434, 490] width 281 height 27
click at [683, 488] on input "Zip Code*" at bounding box center [726, 490] width 281 height 27
type input "01002"
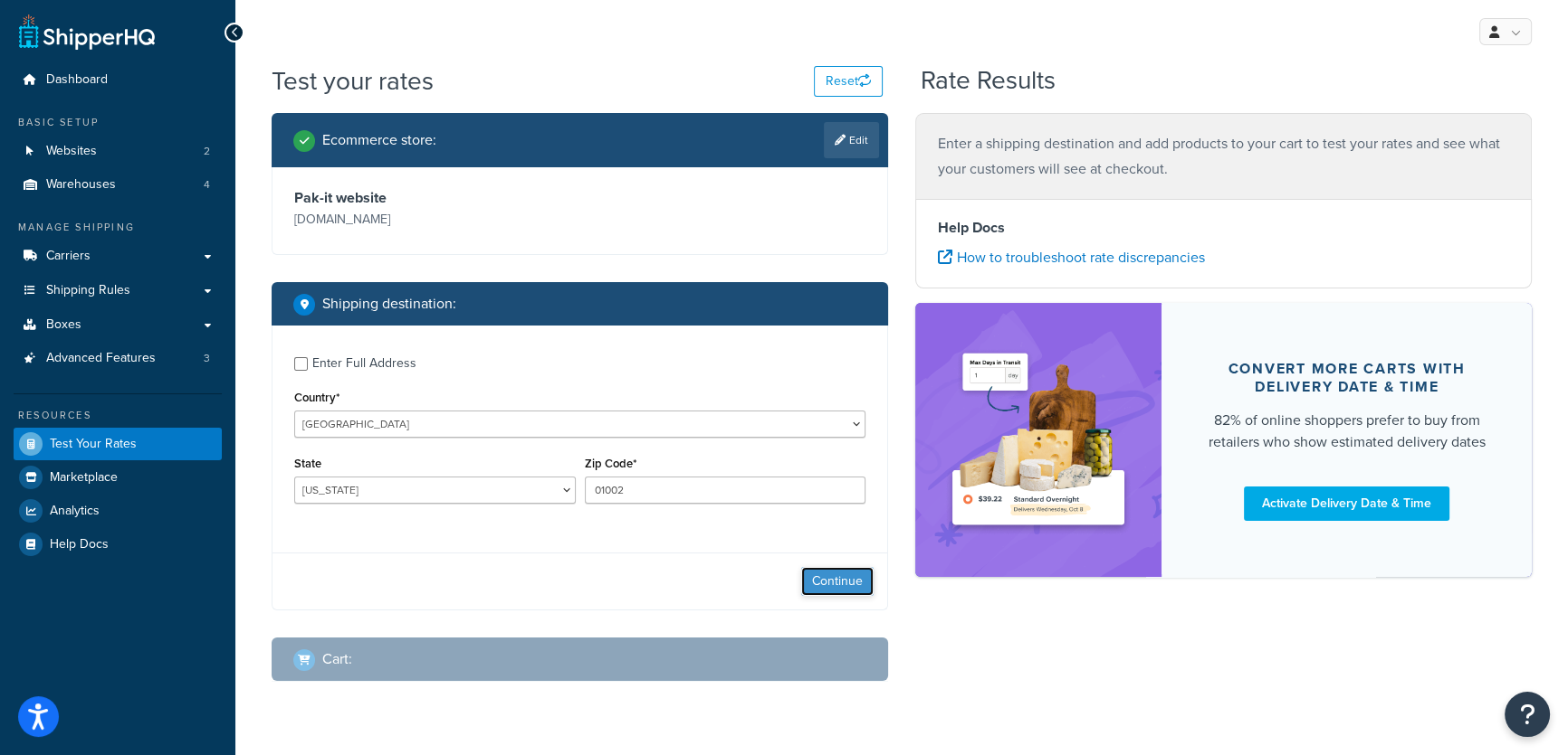
click at [843, 579] on button "Continue" at bounding box center [837, 582] width 73 height 29
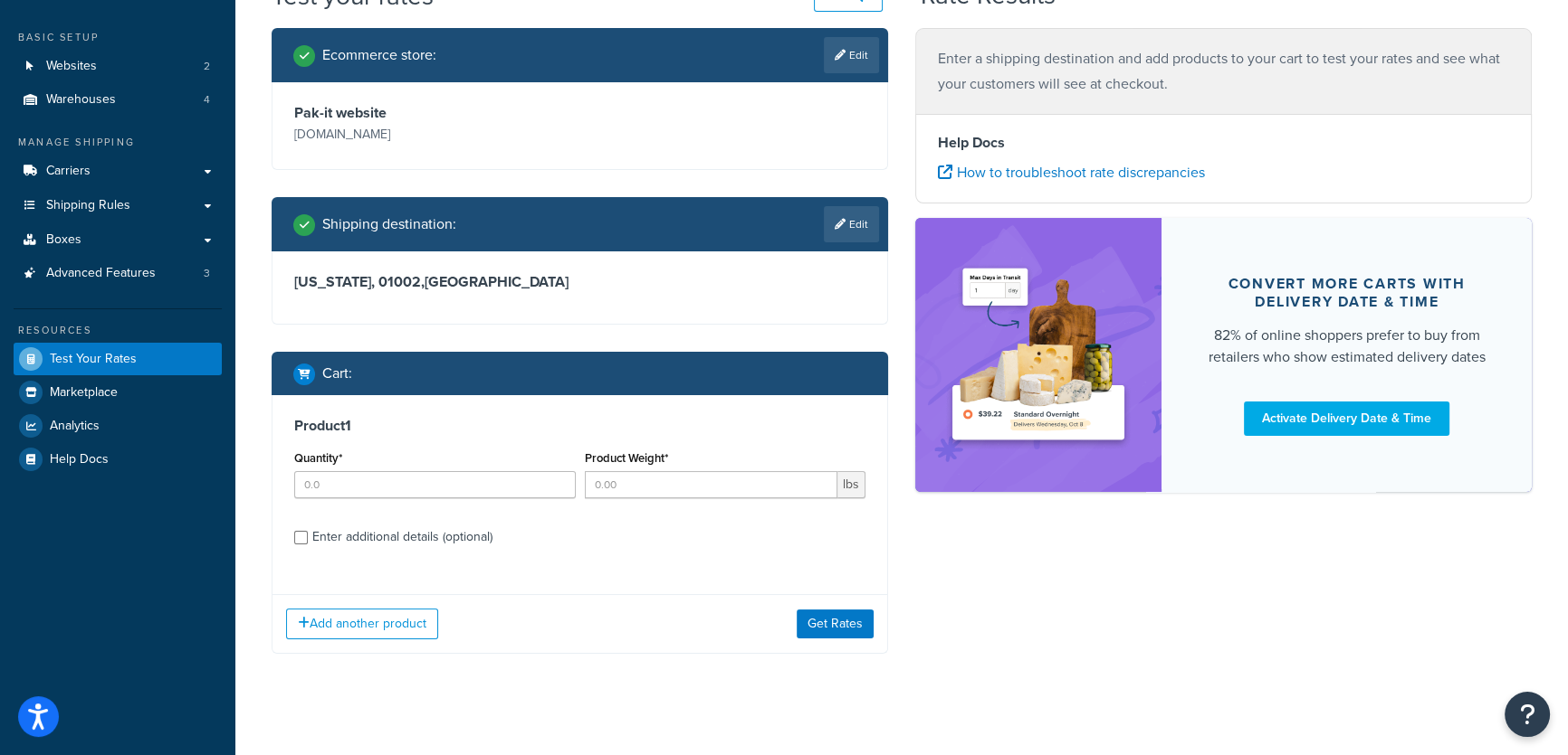
scroll to position [100, 0]
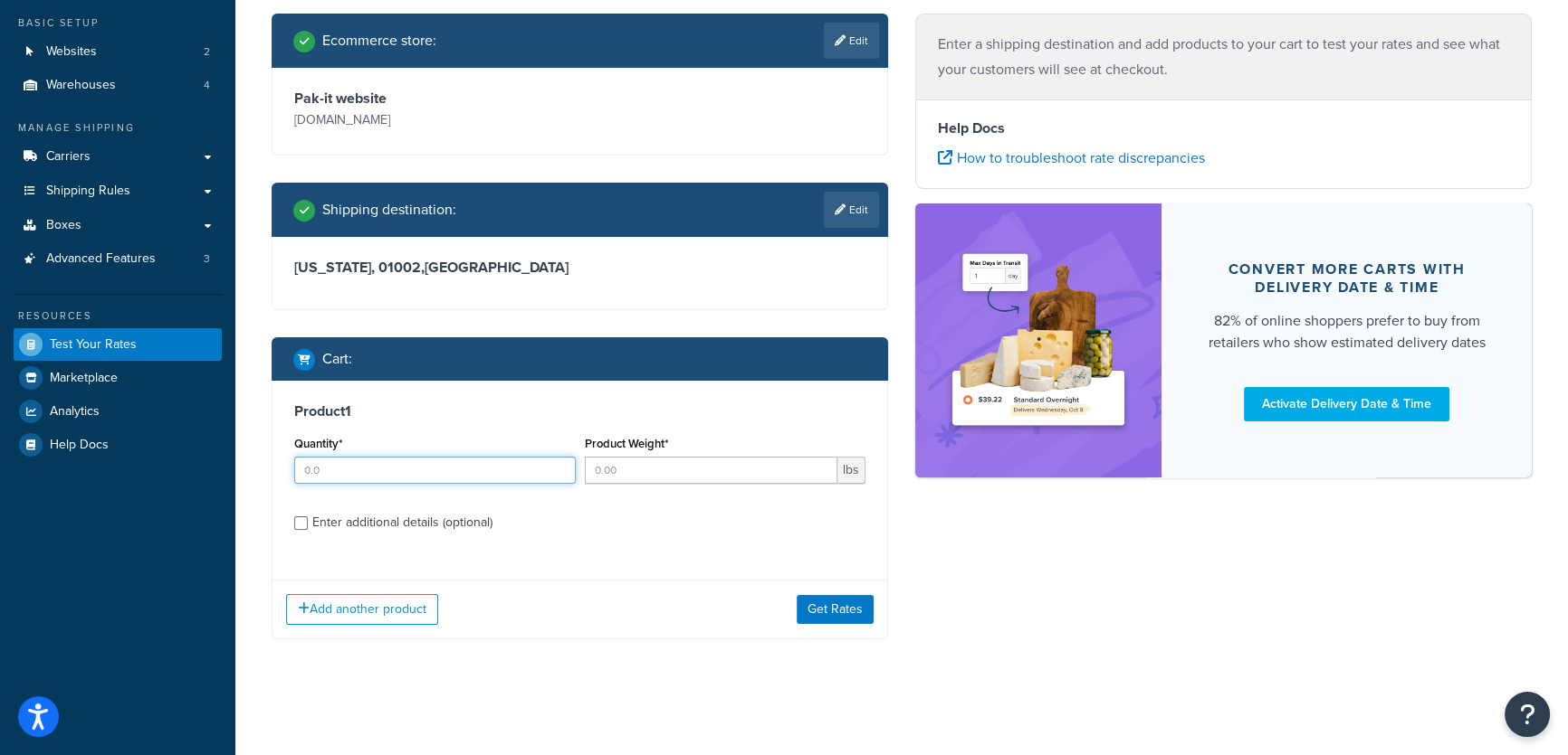
click at [346, 465] on input "Quantity*" at bounding box center [434, 470] width 281 height 27
type input "1"
type input "28"
click at [361, 521] on div "Enter additional details (optional)" at bounding box center [402, 523] width 180 height 25
click at [307, 521] on input "Enter additional details (optional)" at bounding box center [300, 523] width 14 height 14
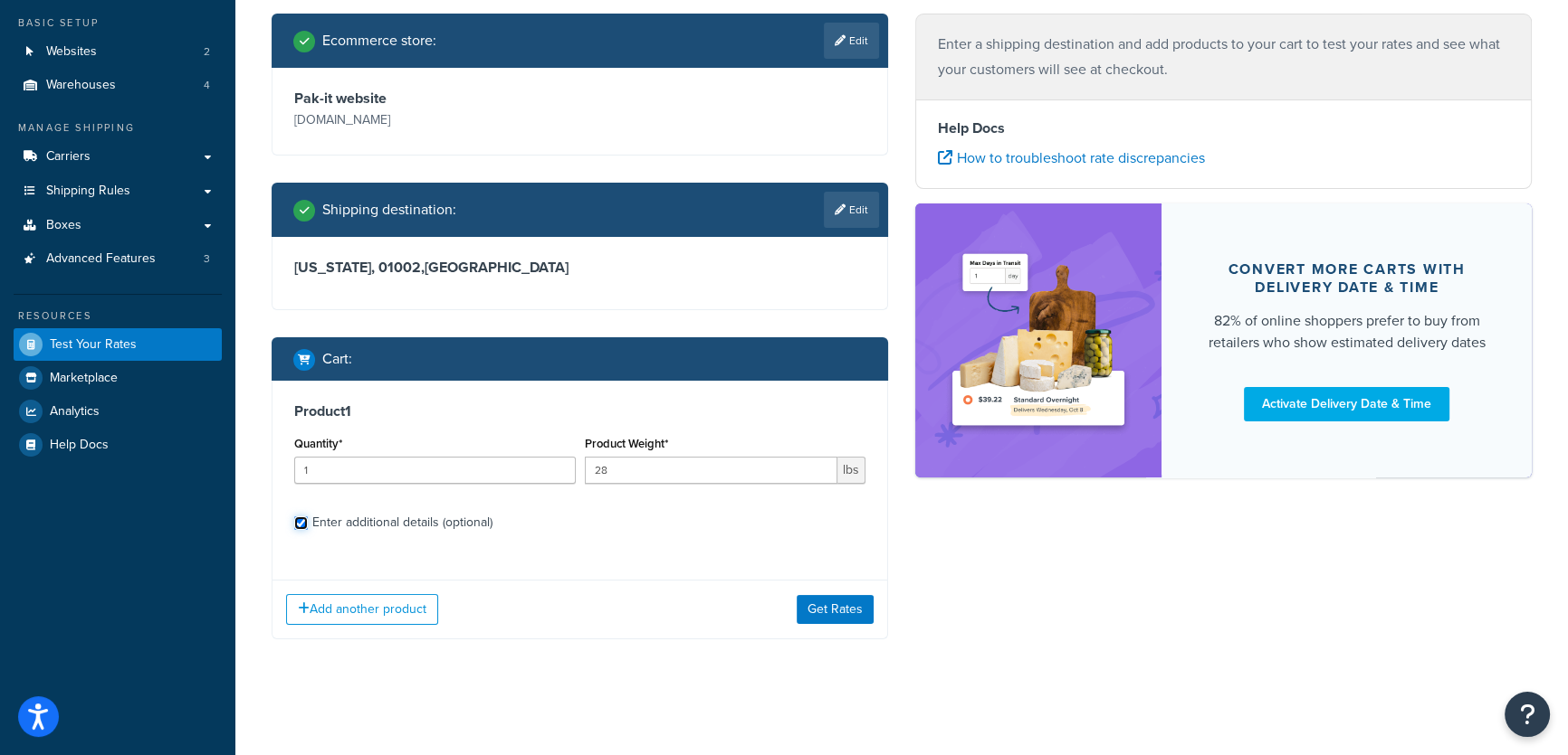
checkbox input "true"
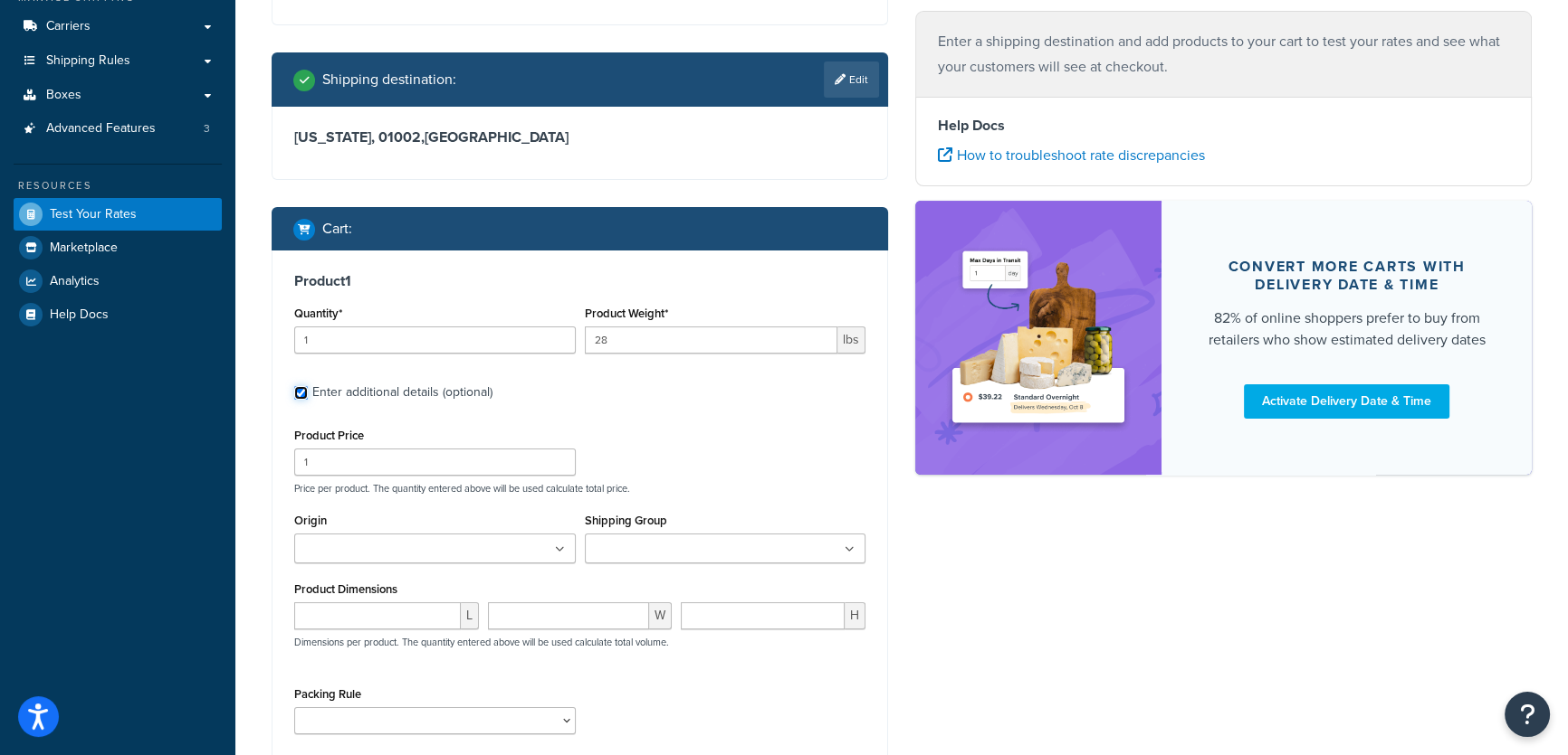
scroll to position [346, 0]
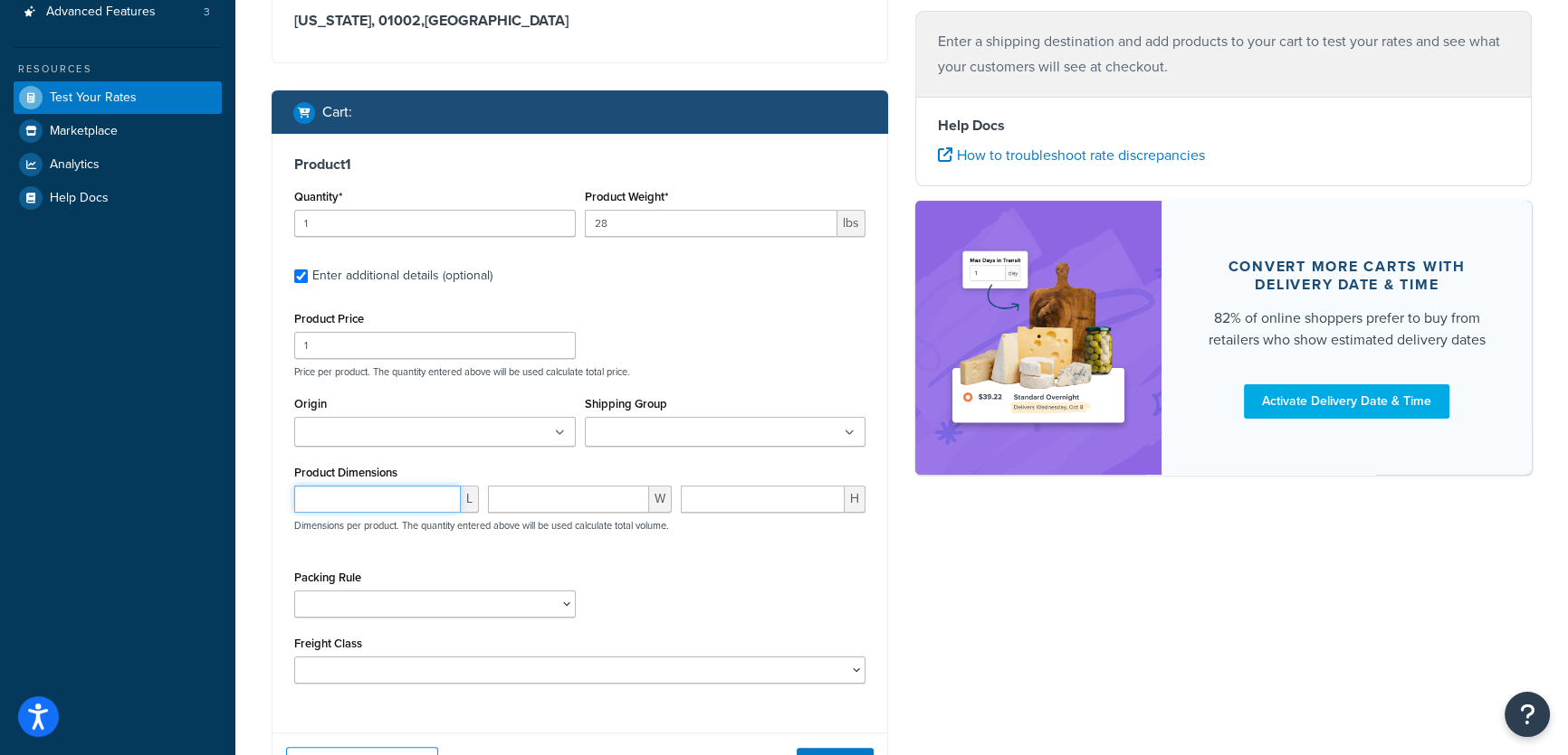
click at [420, 501] on input "number" at bounding box center [377, 499] width 167 height 27
type input "25"
type input "17"
type input "14"
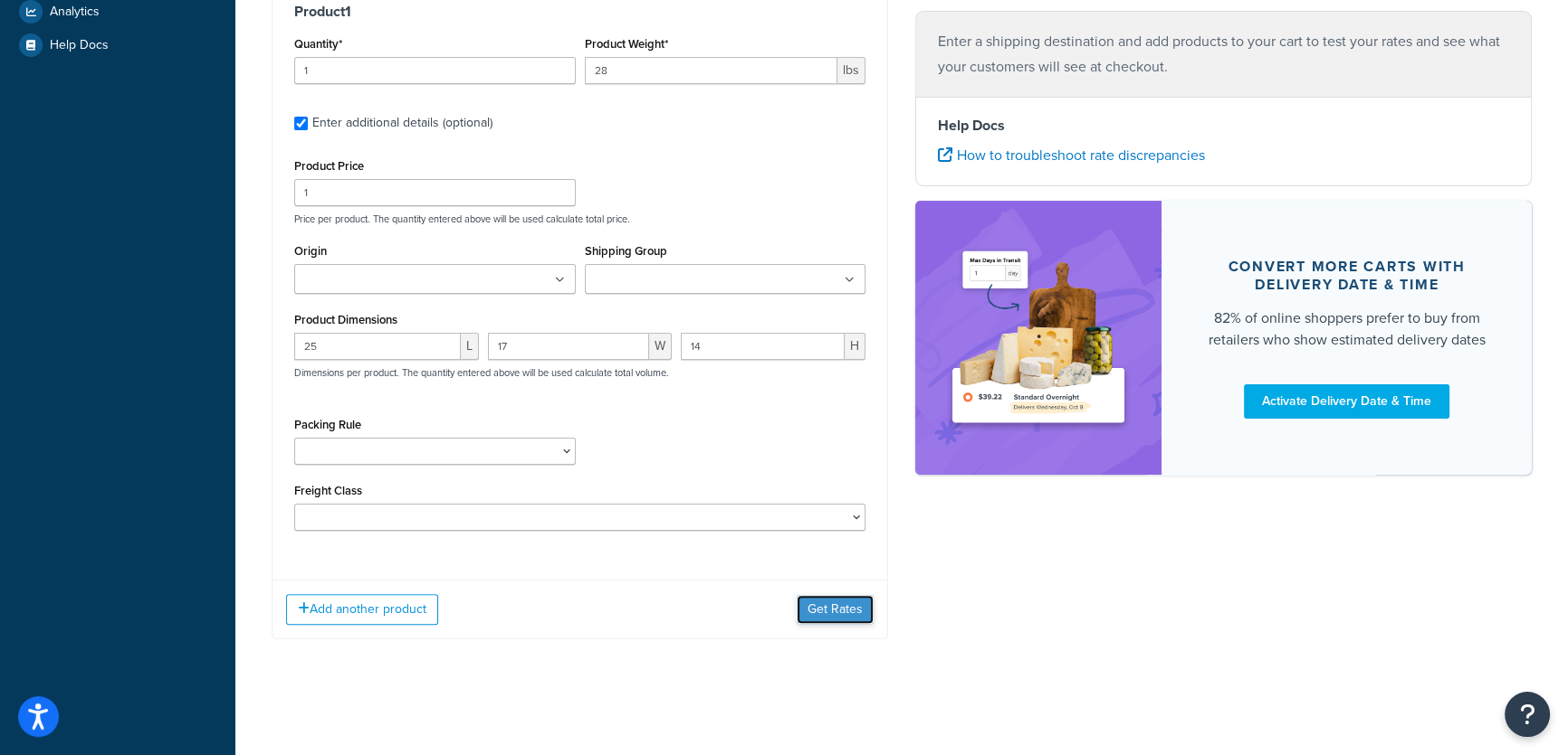
click at [823, 610] on button "Get Rates" at bounding box center [834, 610] width 77 height 29
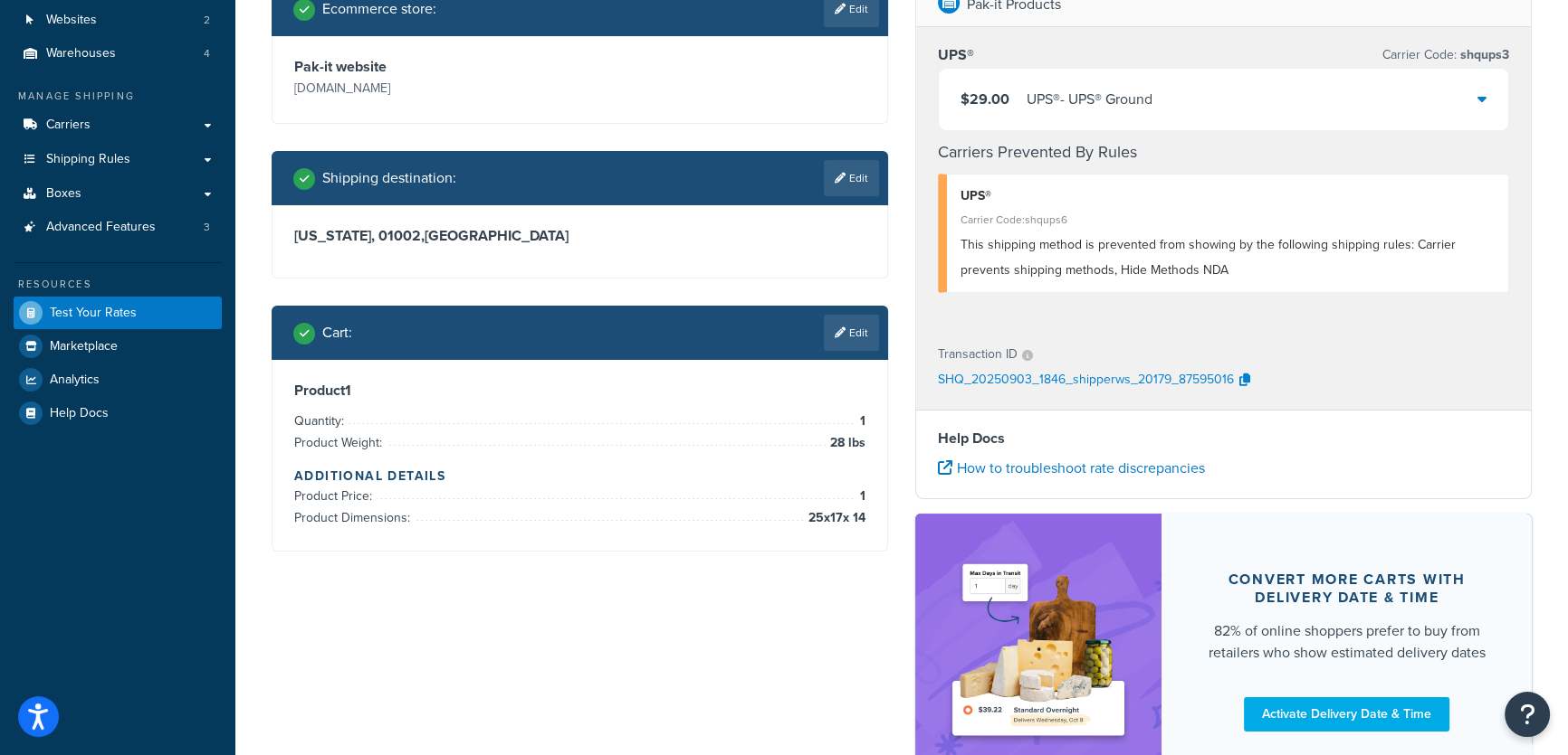
scroll to position [0, 0]
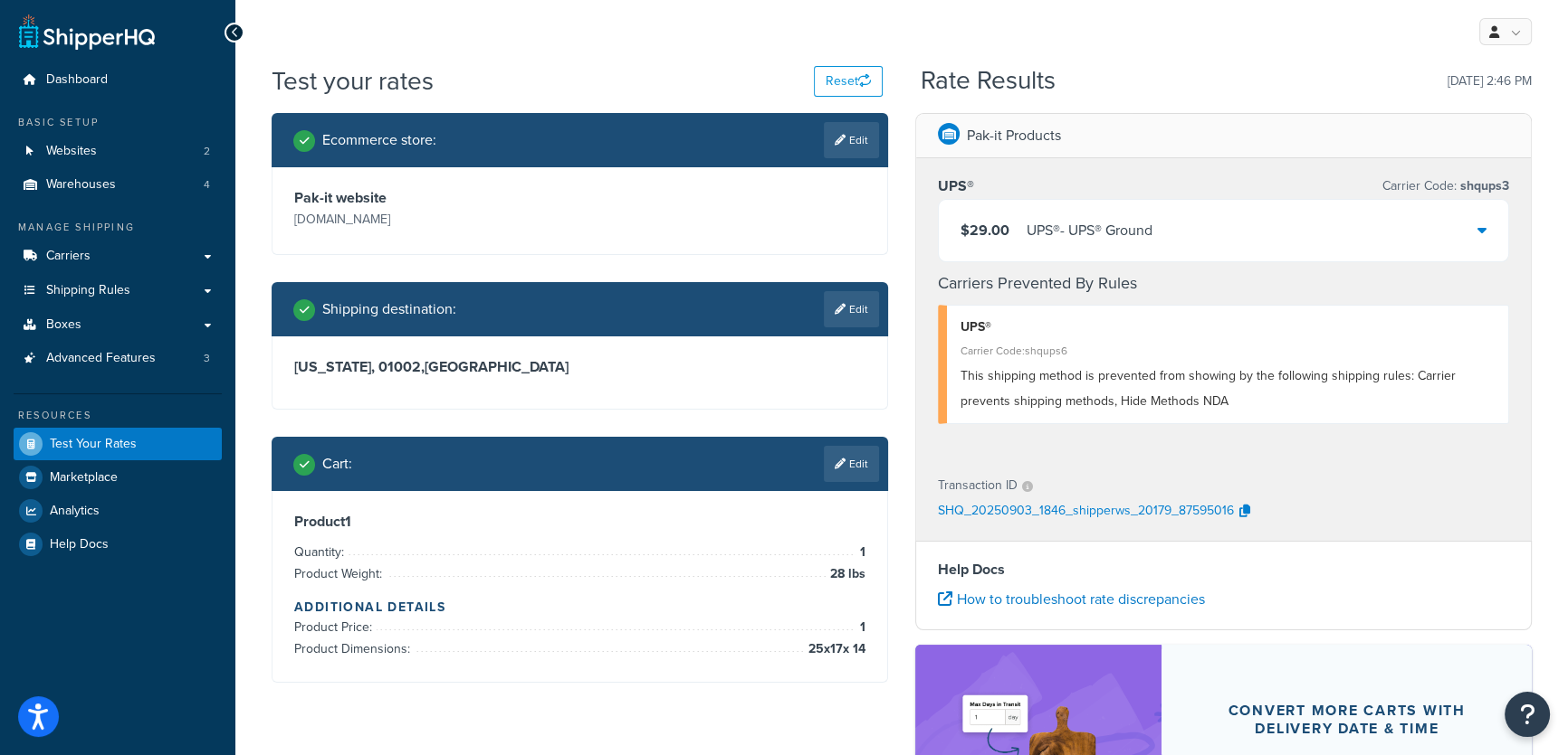
click at [1477, 223] on icon at bounding box center [1482, 230] width 9 height 15
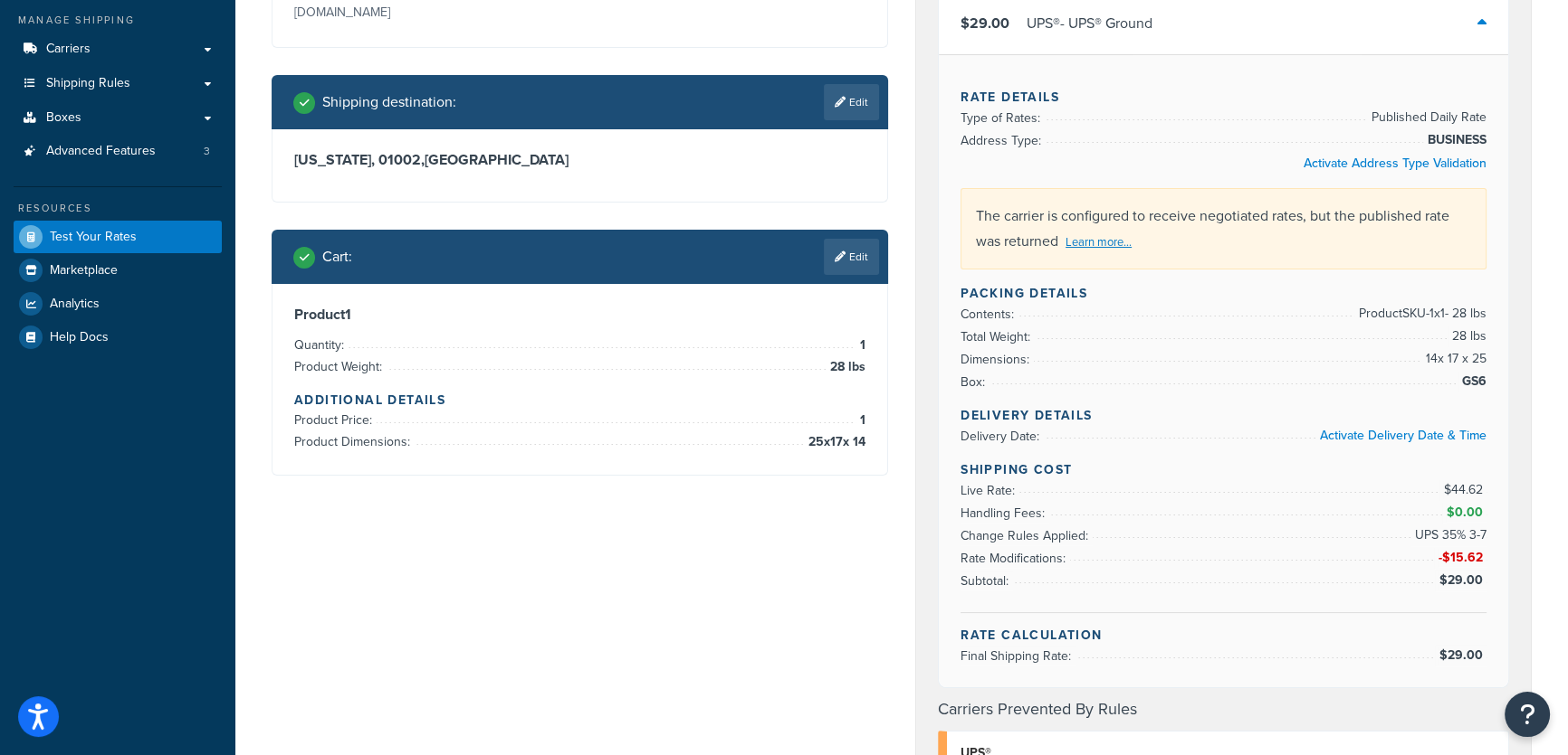
scroll to position [246, 0]
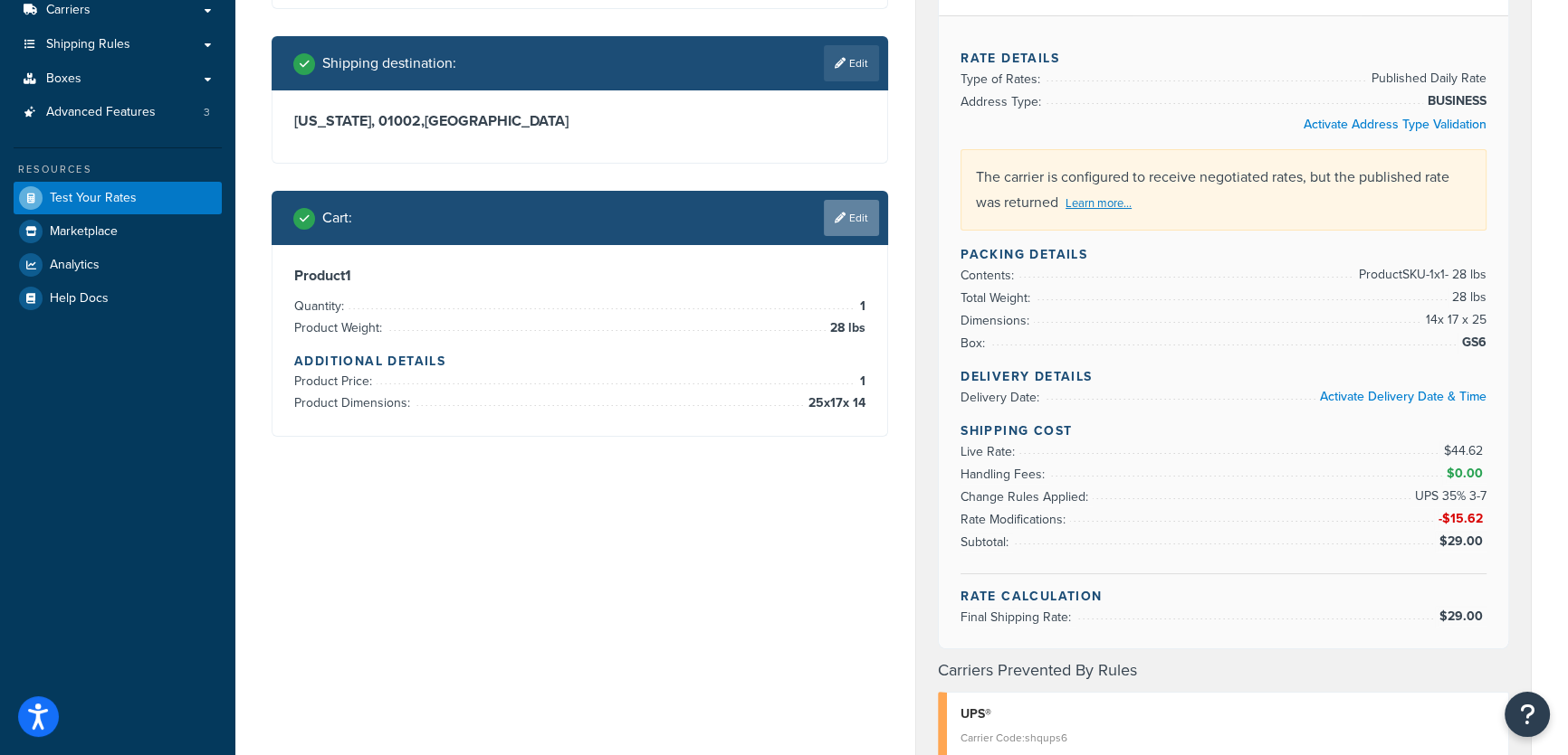
click at [854, 217] on link "Edit" at bounding box center [851, 218] width 55 height 36
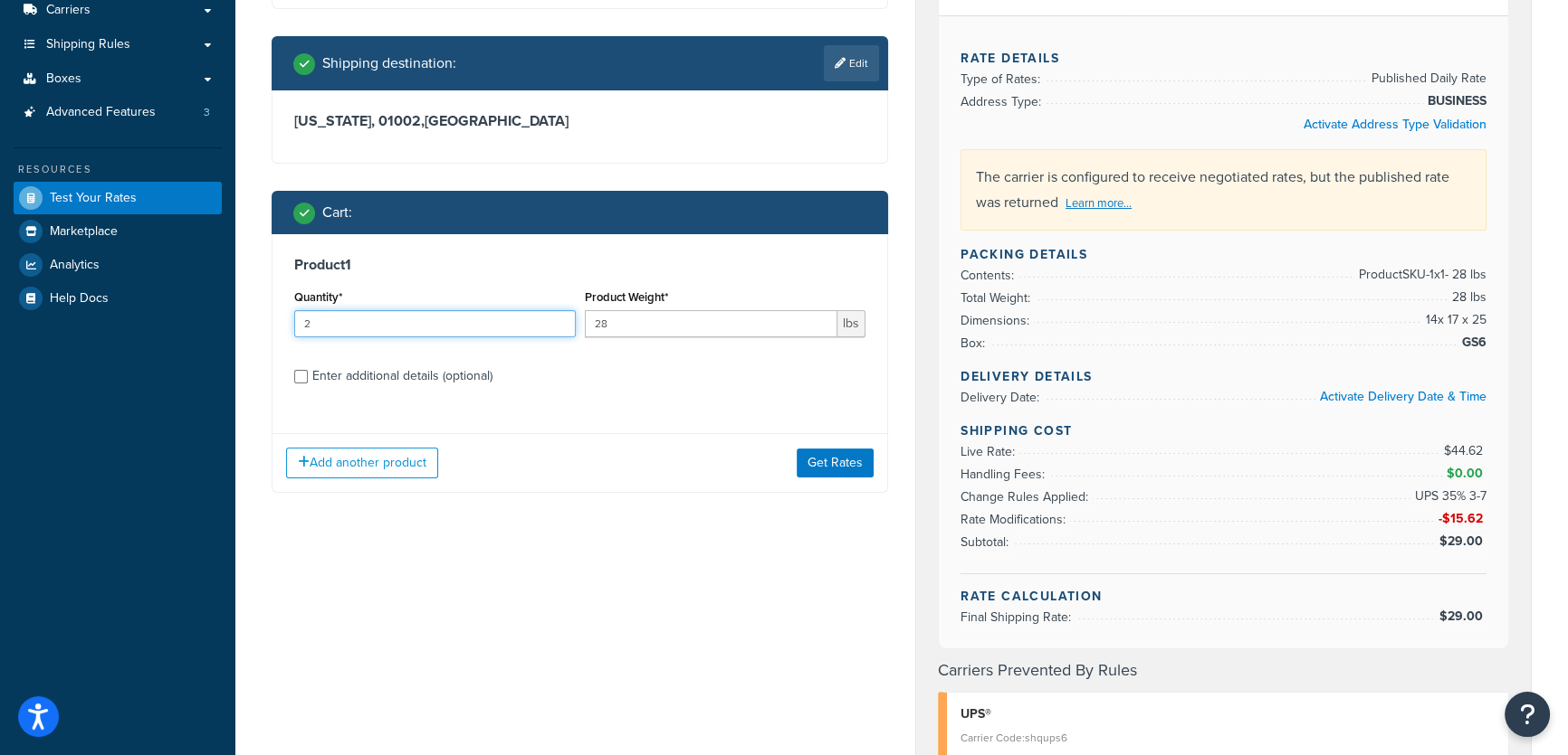
click at [560, 317] on input "2" at bounding box center [434, 324] width 281 height 27
click at [560, 317] on input "3" at bounding box center [434, 324] width 281 height 27
click at [560, 317] on input "4" at bounding box center [434, 324] width 281 height 27
type input "5"
click at [560, 317] on input "5" at bounding box center [434, 324] width 281 height 27
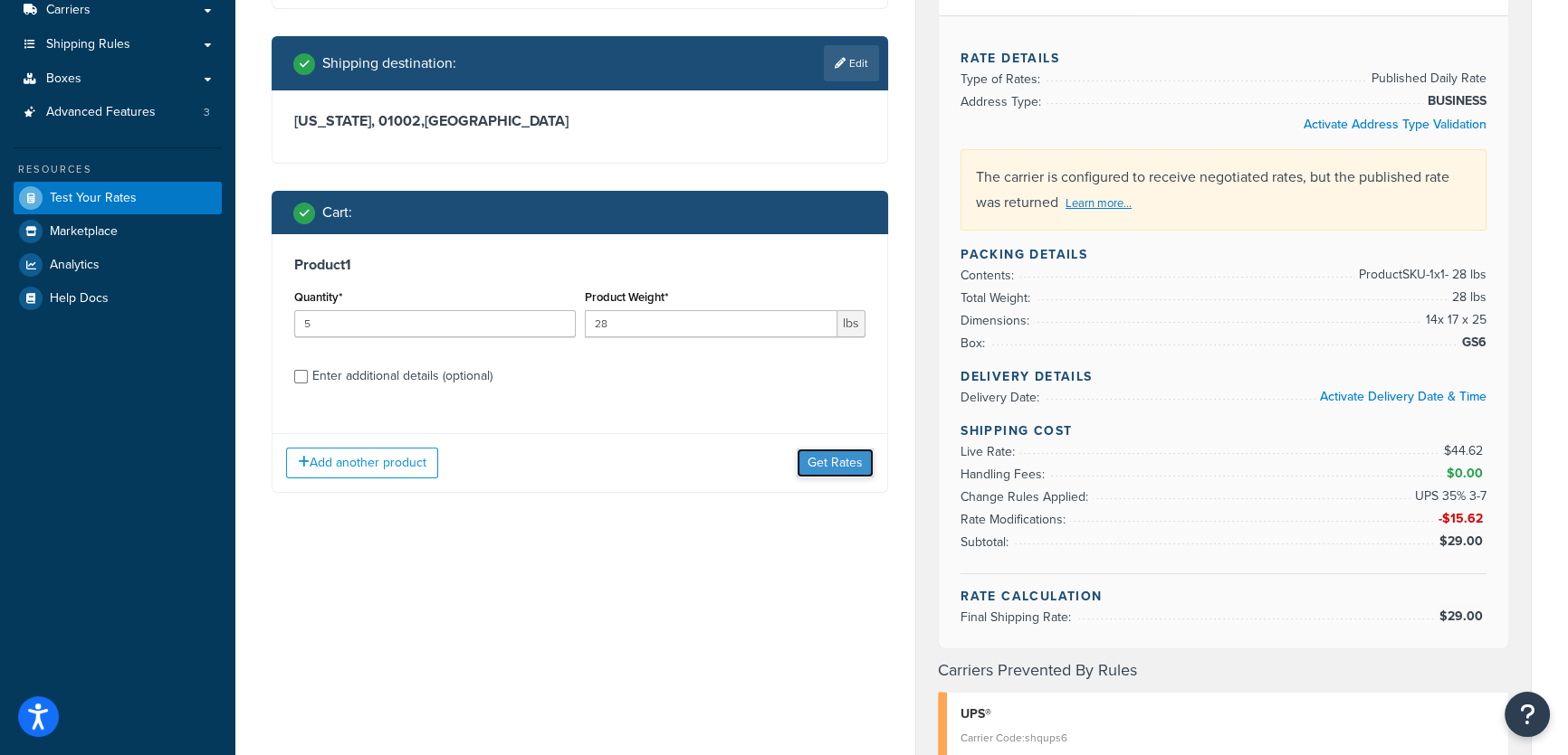
click at [842, 465] on button "Get Rates" at bounding box center [834, 463] width 77 height 29
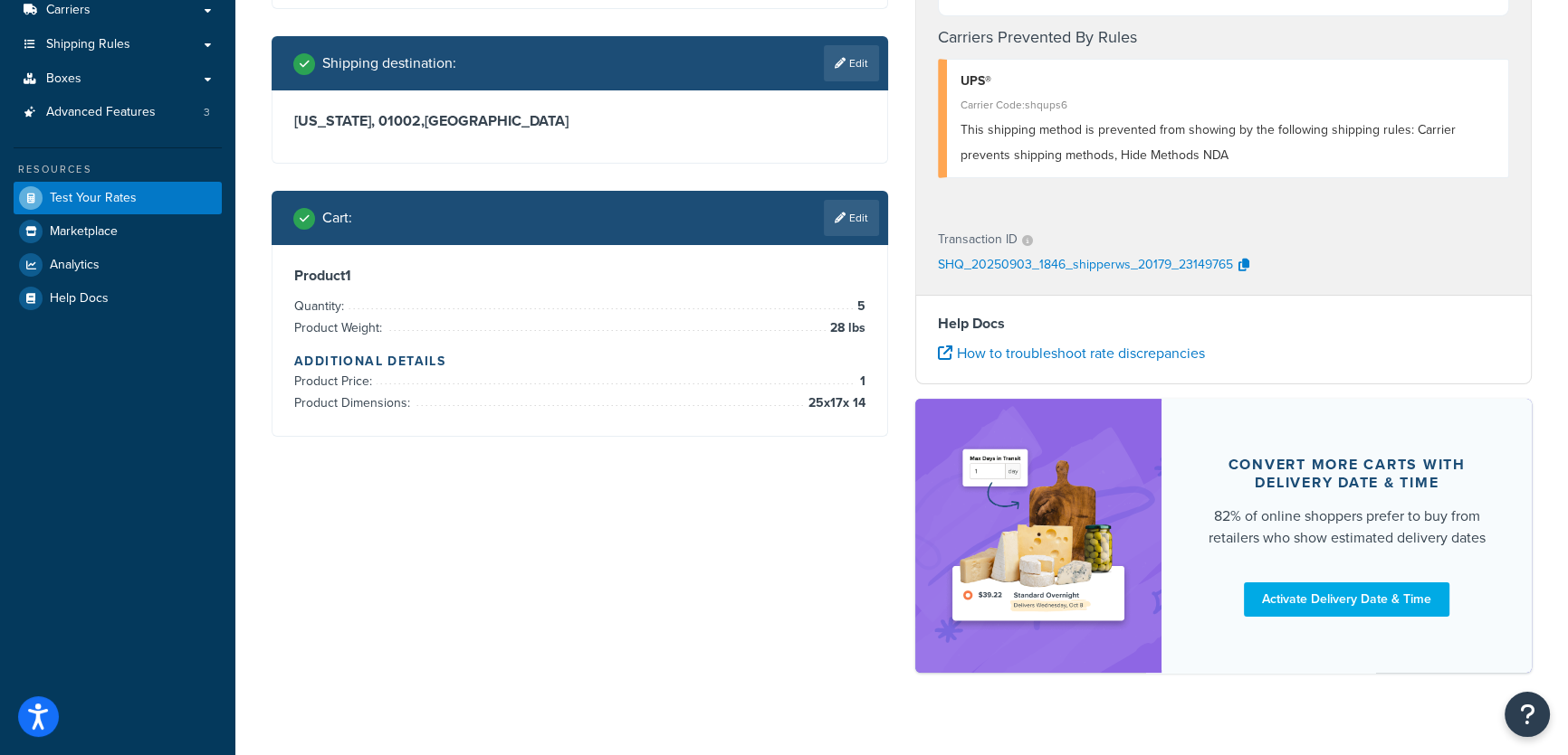
scroll to position [0, 0]
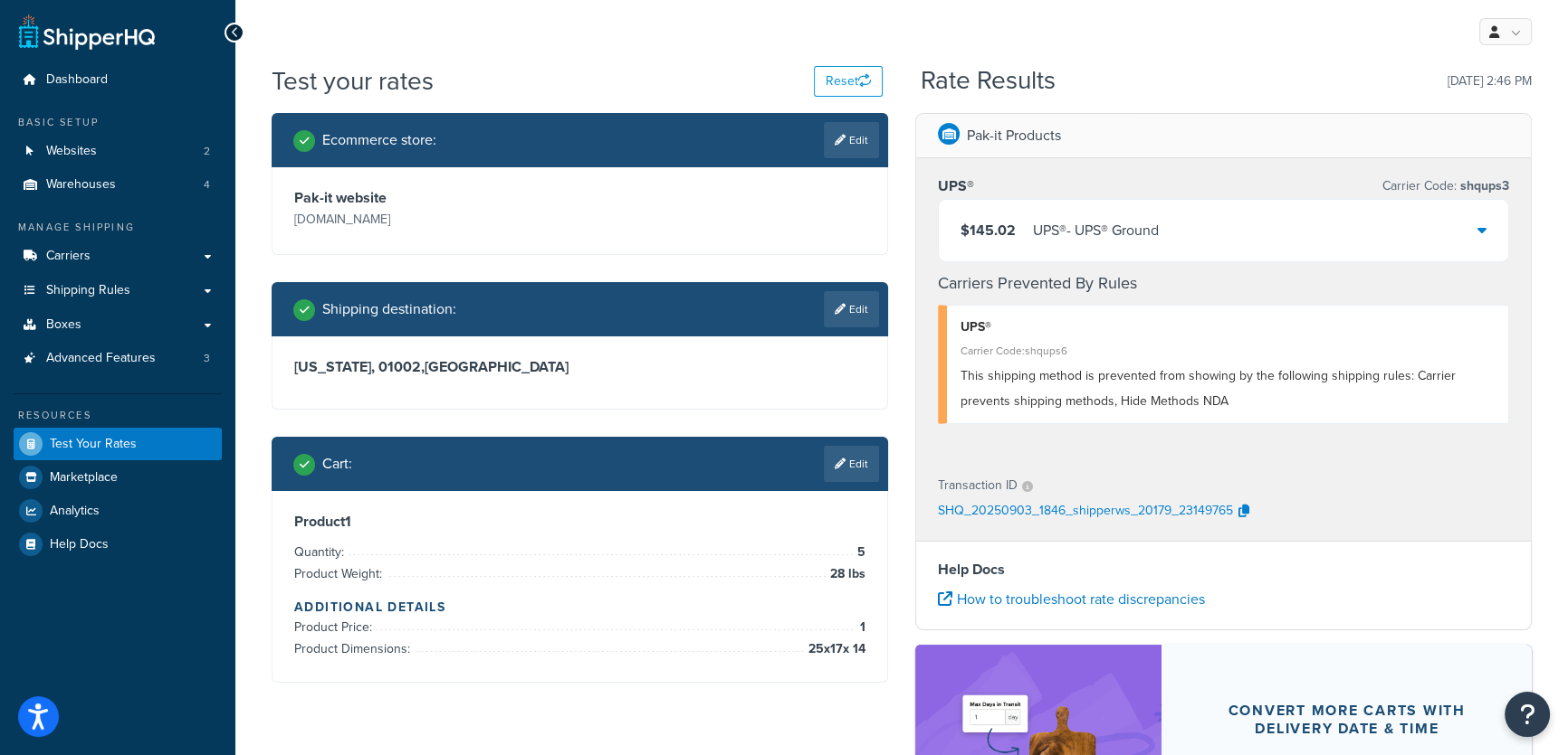
click at [1475, 227] on div "$145.02 UPS® - UPS® Ground" at bounding box center [1223, 231] width 570 height 62
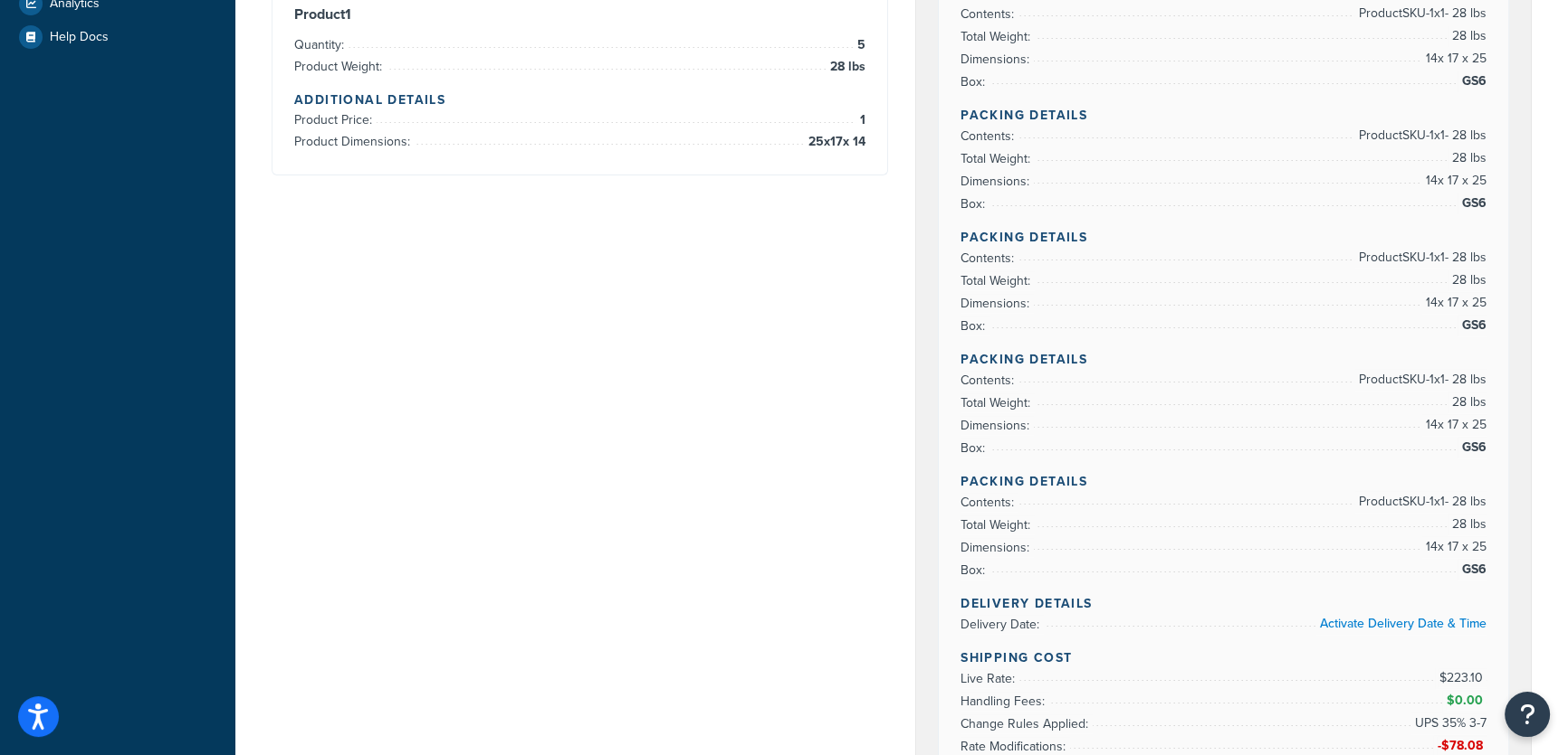
scroll to position [246, 0]
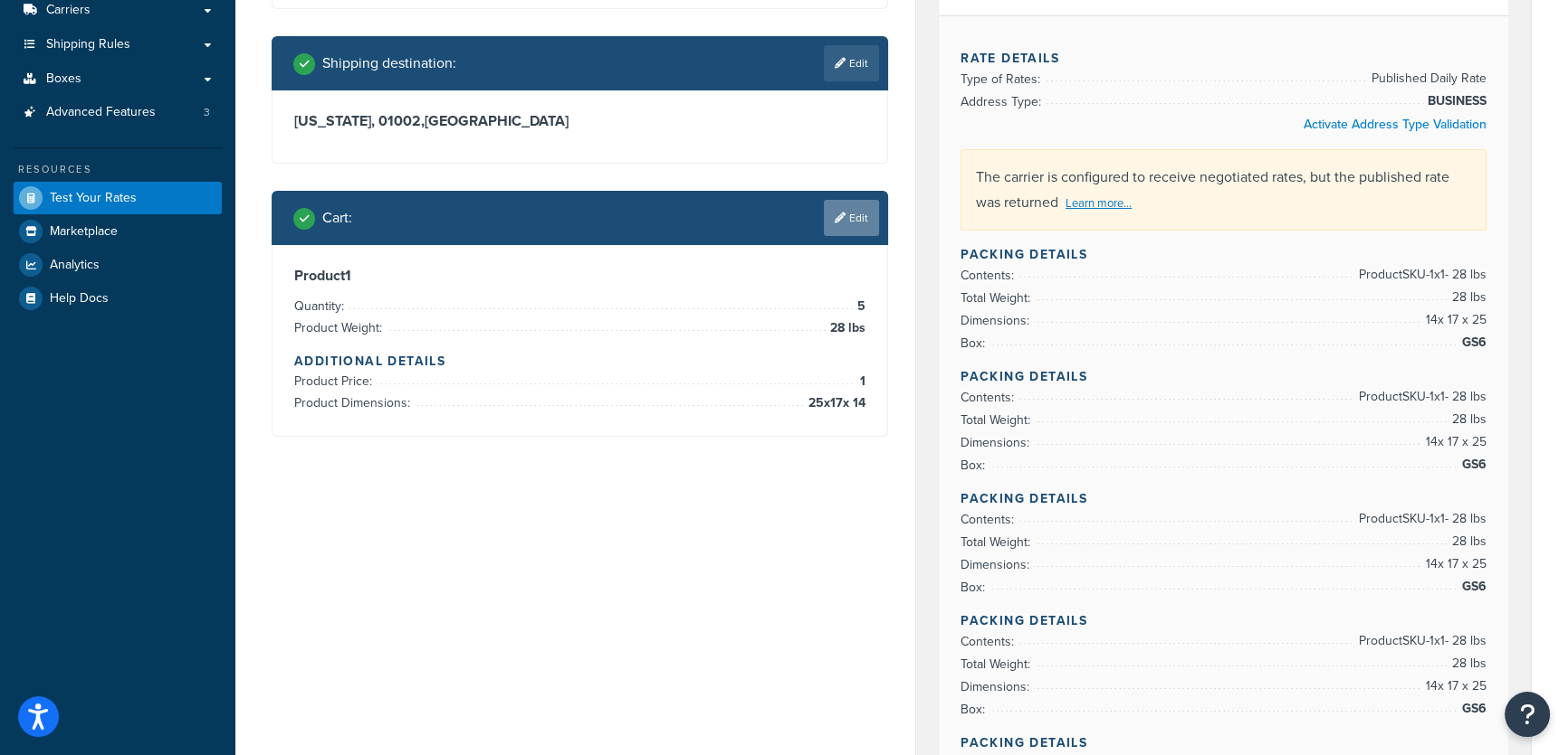
click at [862, 222] on link "Edit" at bounding box center [851, 218] width 55 height 36
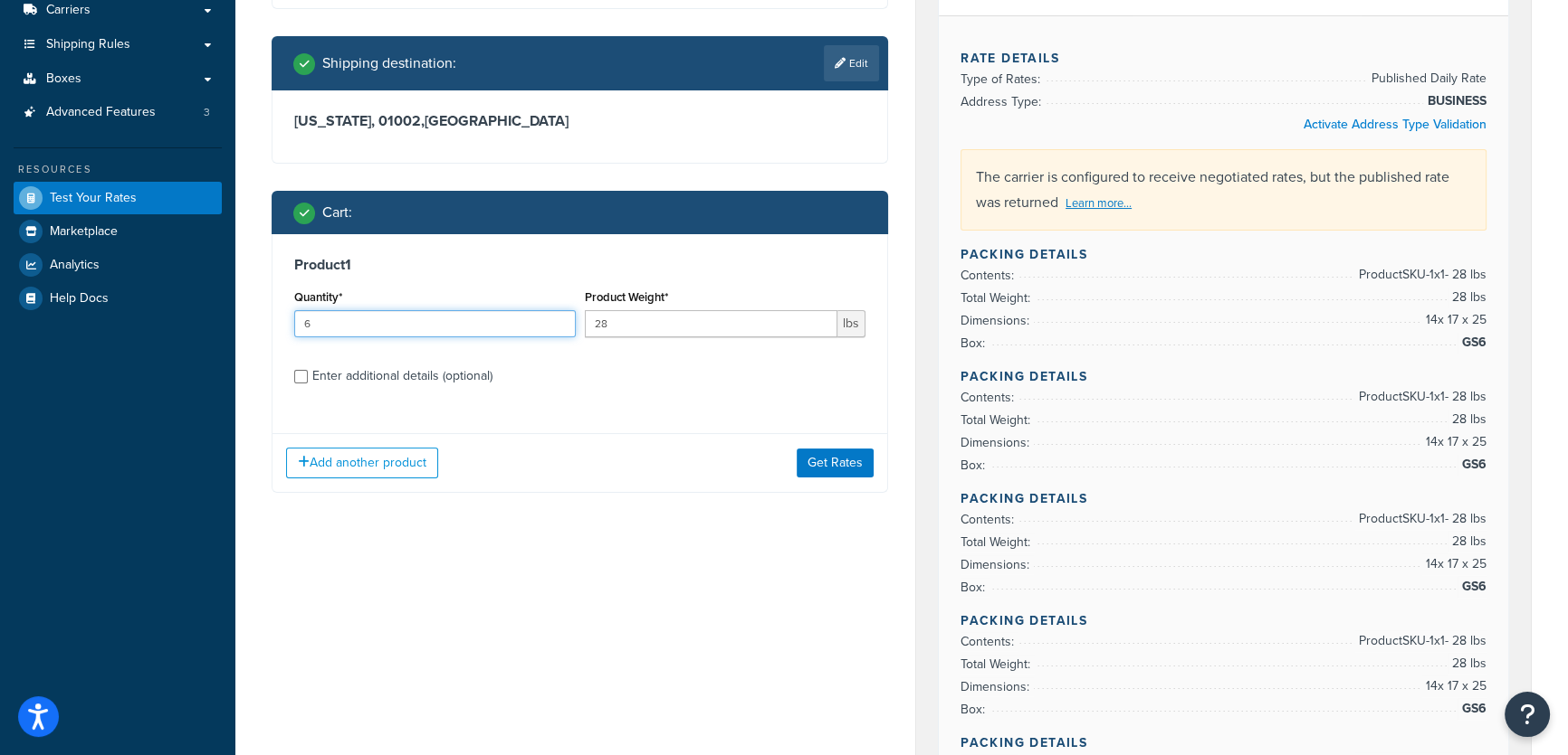
type input "6"
click at [560, 321] on input "6" at bounding box center [434, 324] width 281 height 27
click at [844, 465] on button "Get Rates" at bounding box center [834, 463] width 77 height 29
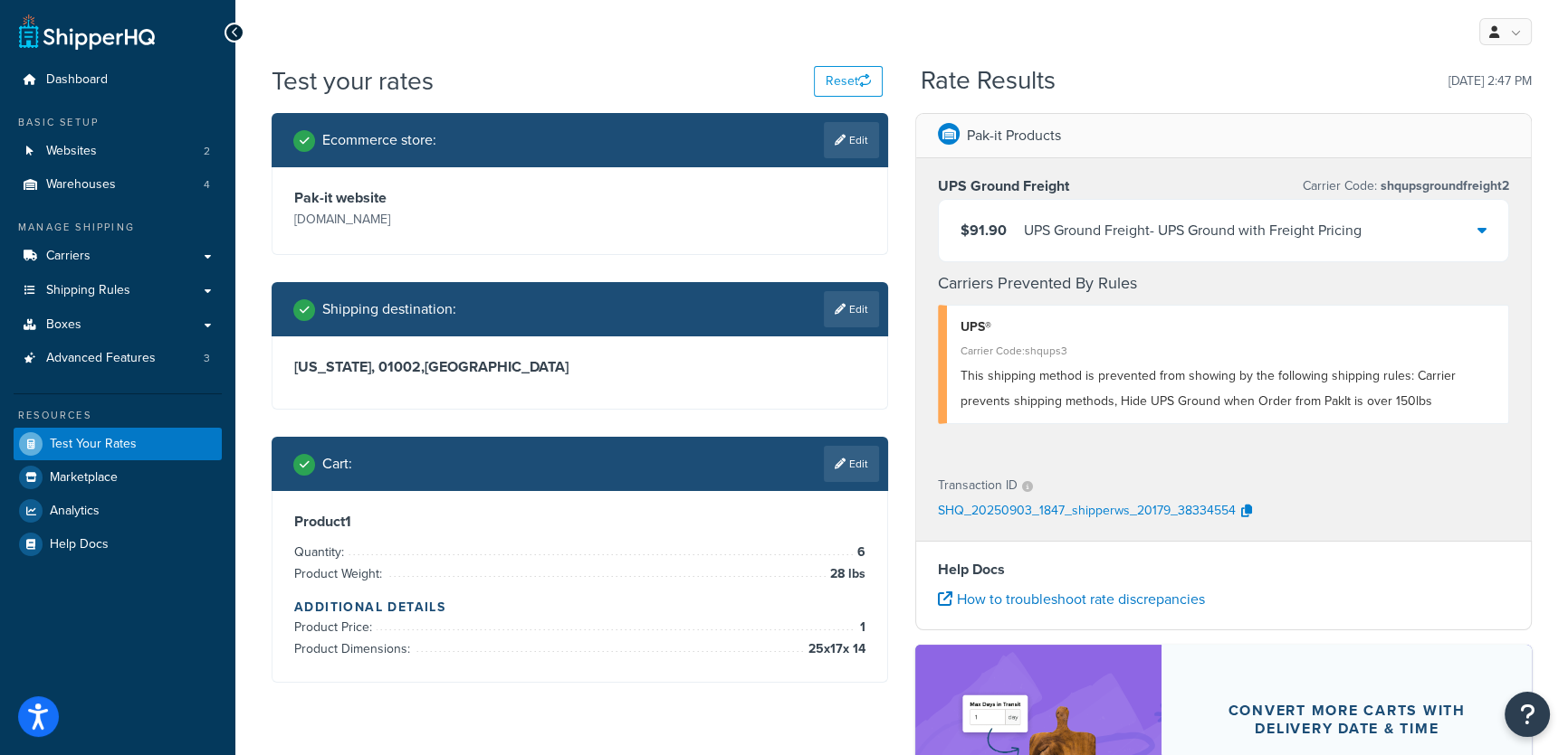
scroll to position [0, 0]
click at [1478, 219] on div at bounding box center [1482, 231] width 9 height 25
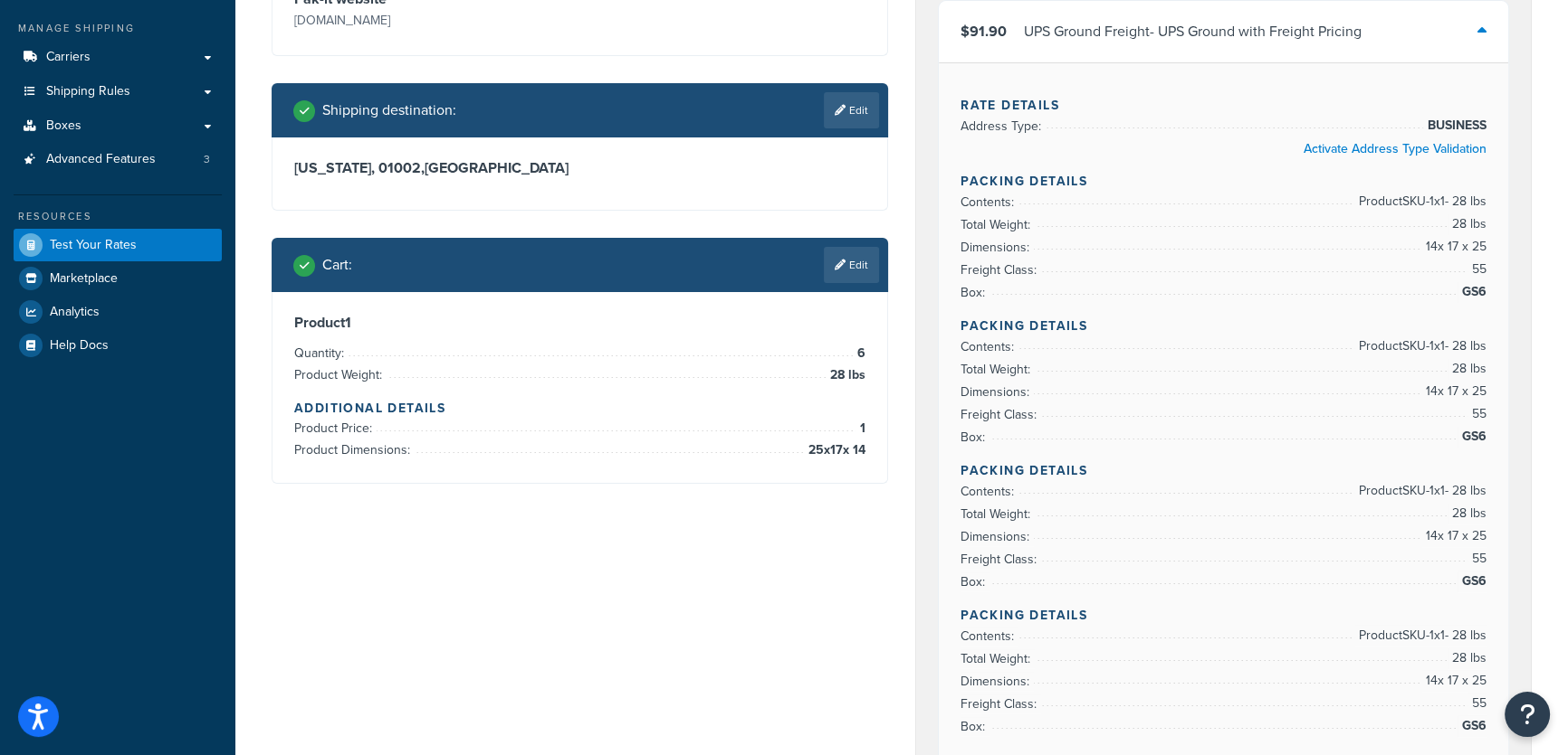
scroll to position [246, 0]
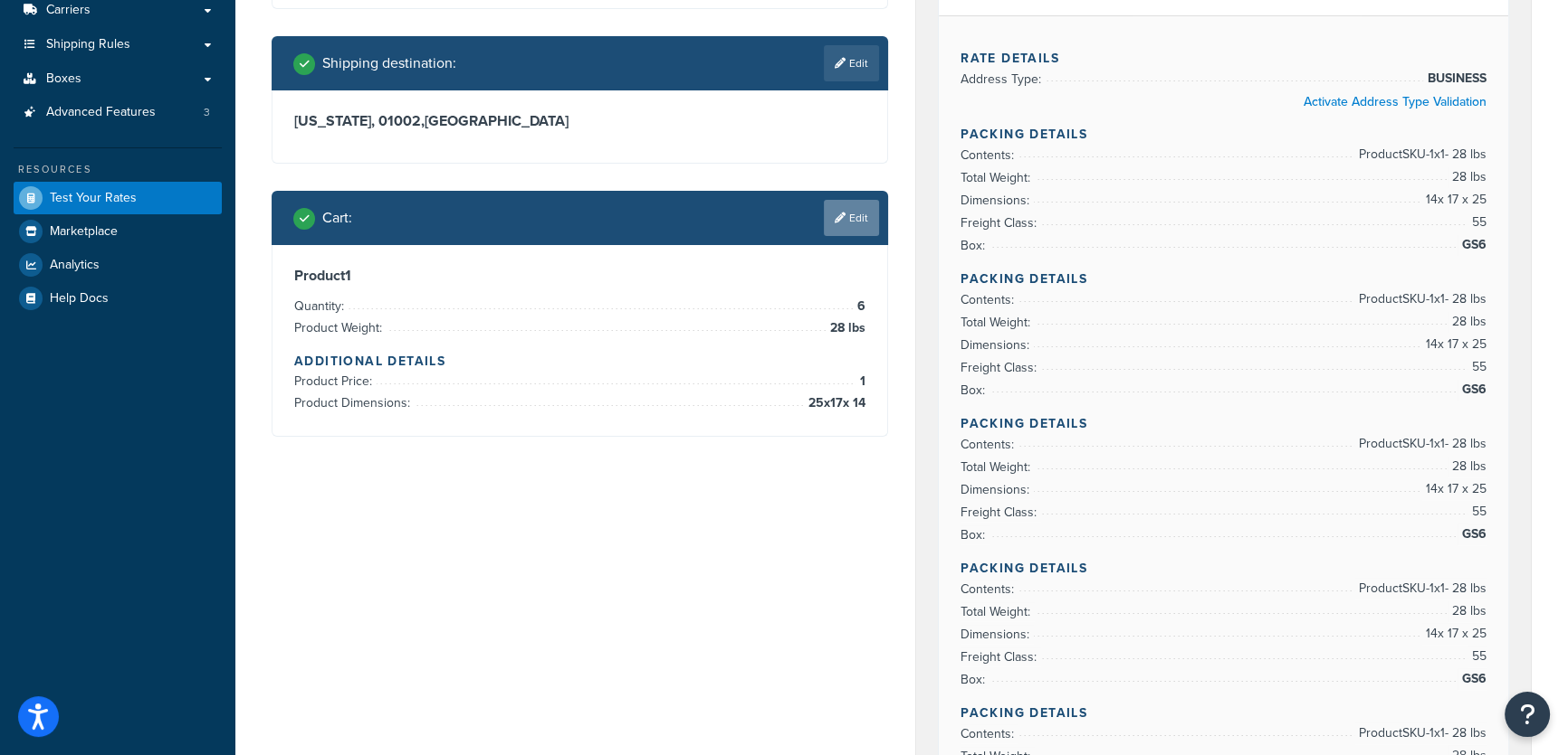
click at [855, 213] on link "Edit" at bounding box center [851, 218] width 55 height 36
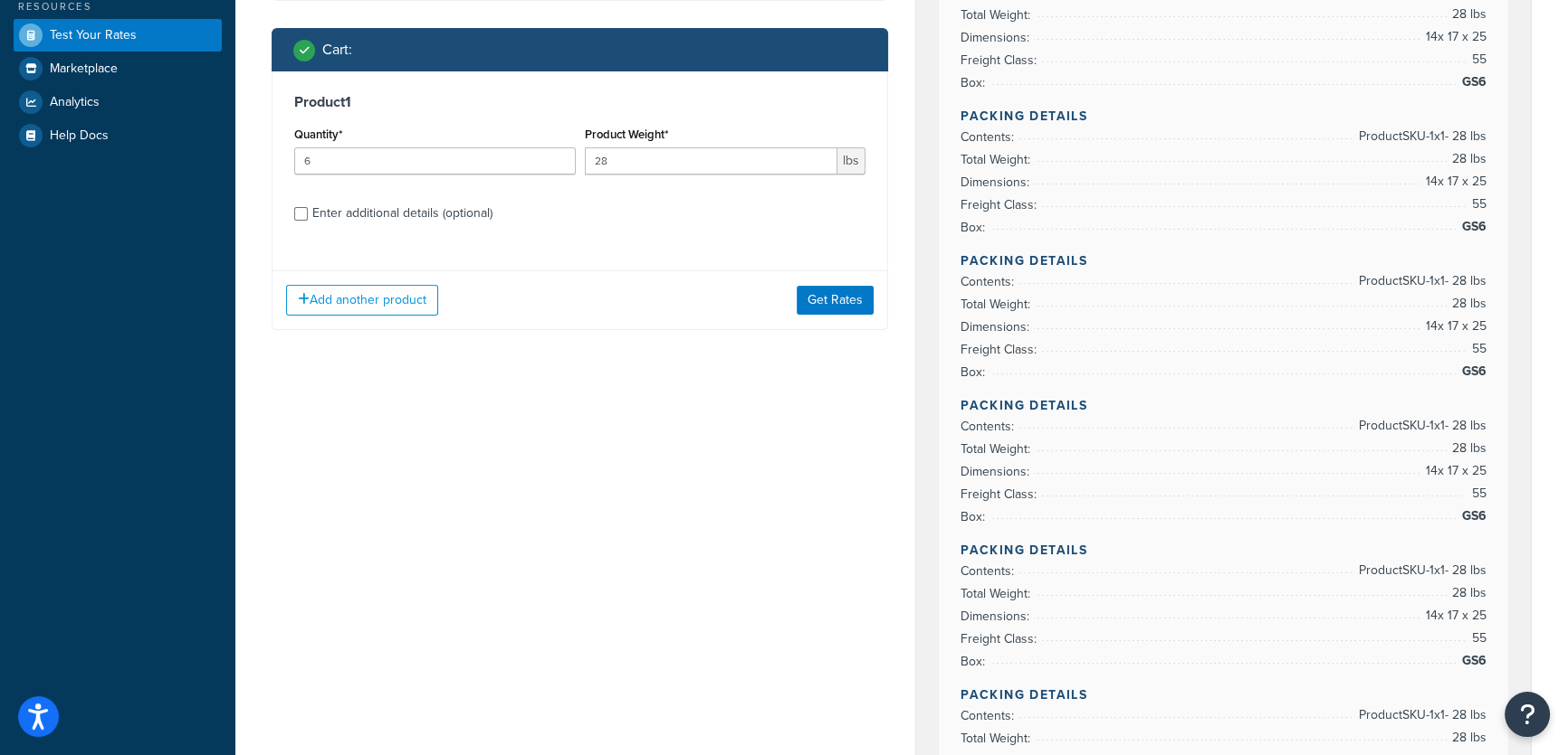
scroll to position [411, 0]
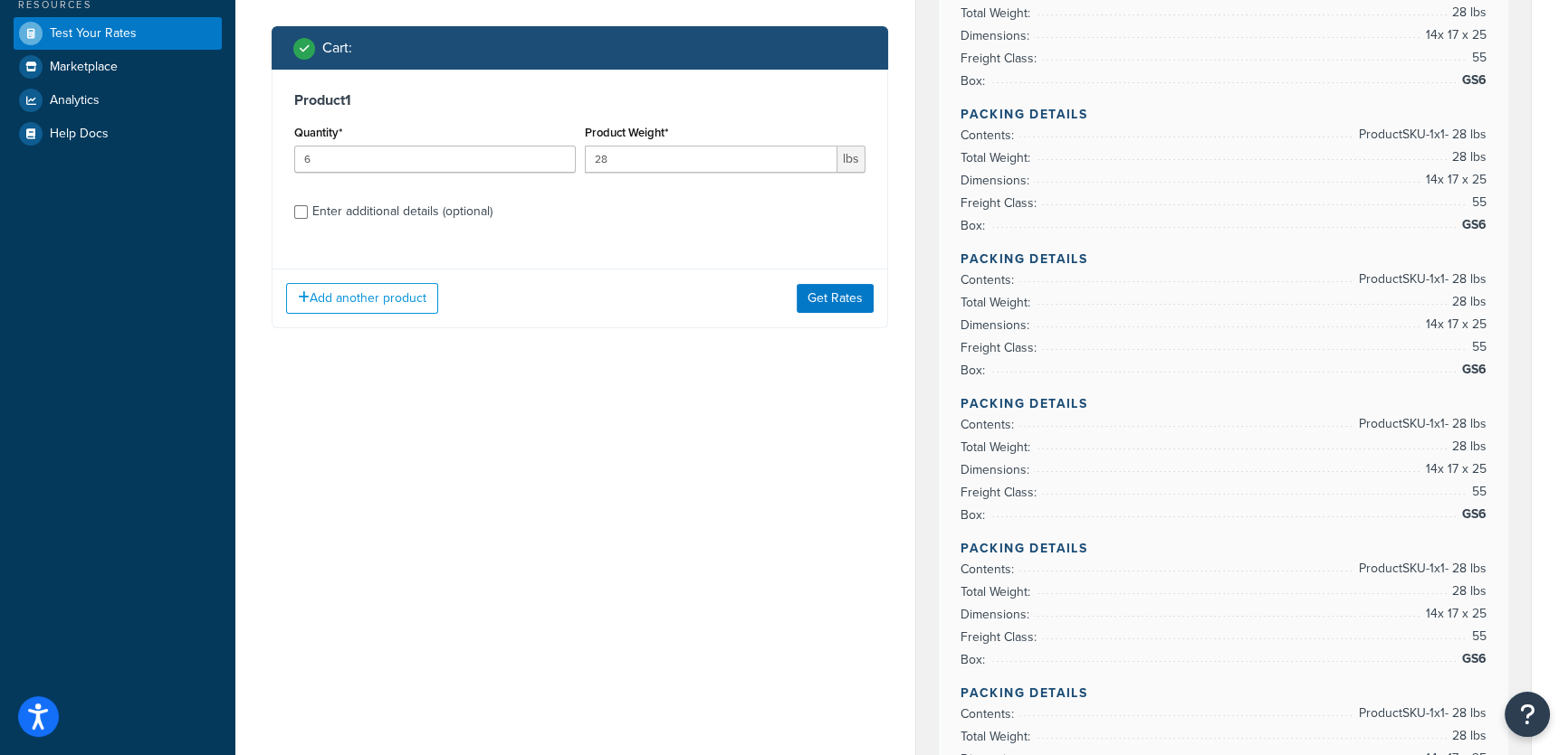
click at [449, 217] on div "Enter additional details (optional)" at bounding box center [402, 212] width 180 height 25
click at [307, 217] on input "Enter additional details (optional)" at bounding box center [300, 212] width 14 height 14
checkbox input "true"
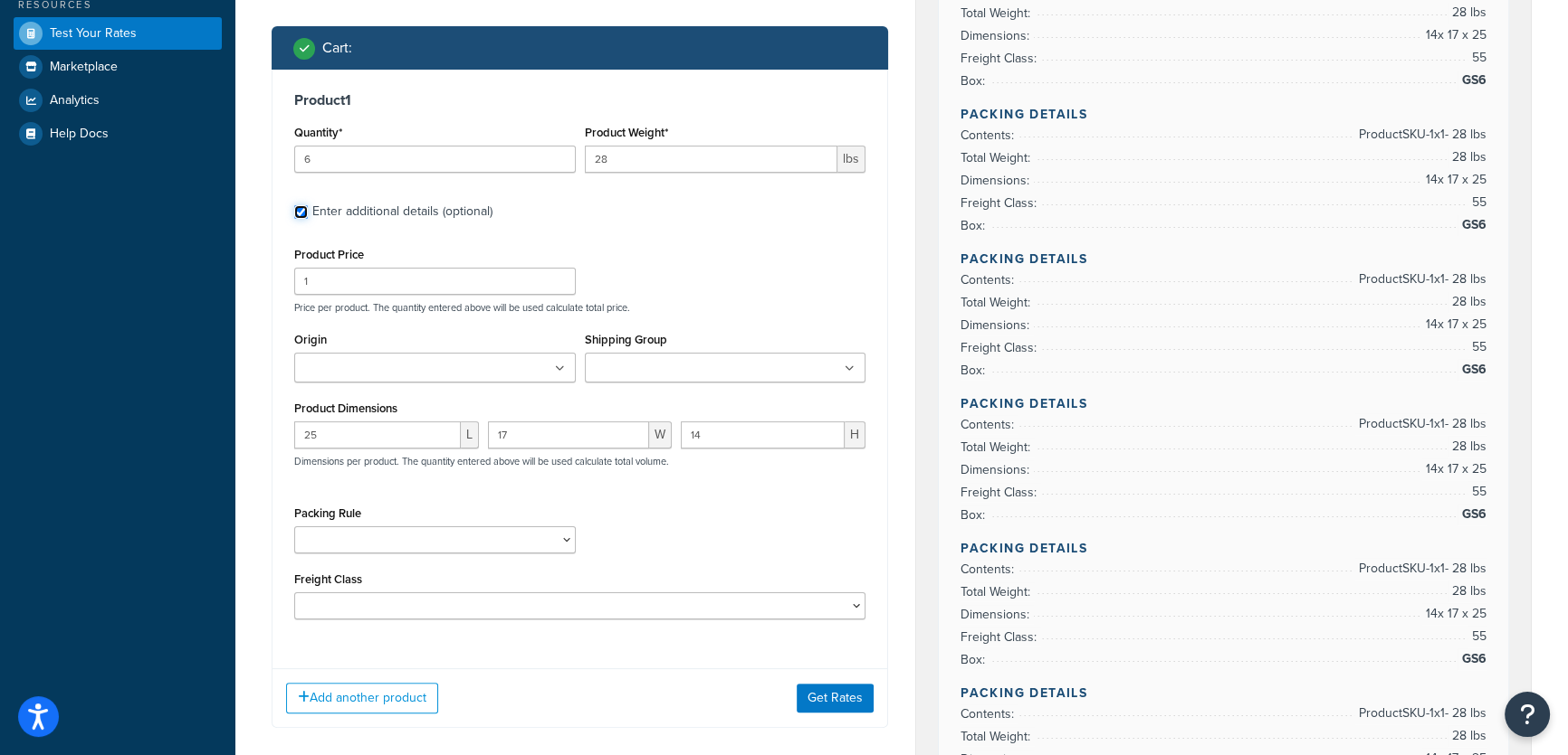
scroll to position [0, 0]
